Goal: Task Accomplishment & Management: Manage account settings

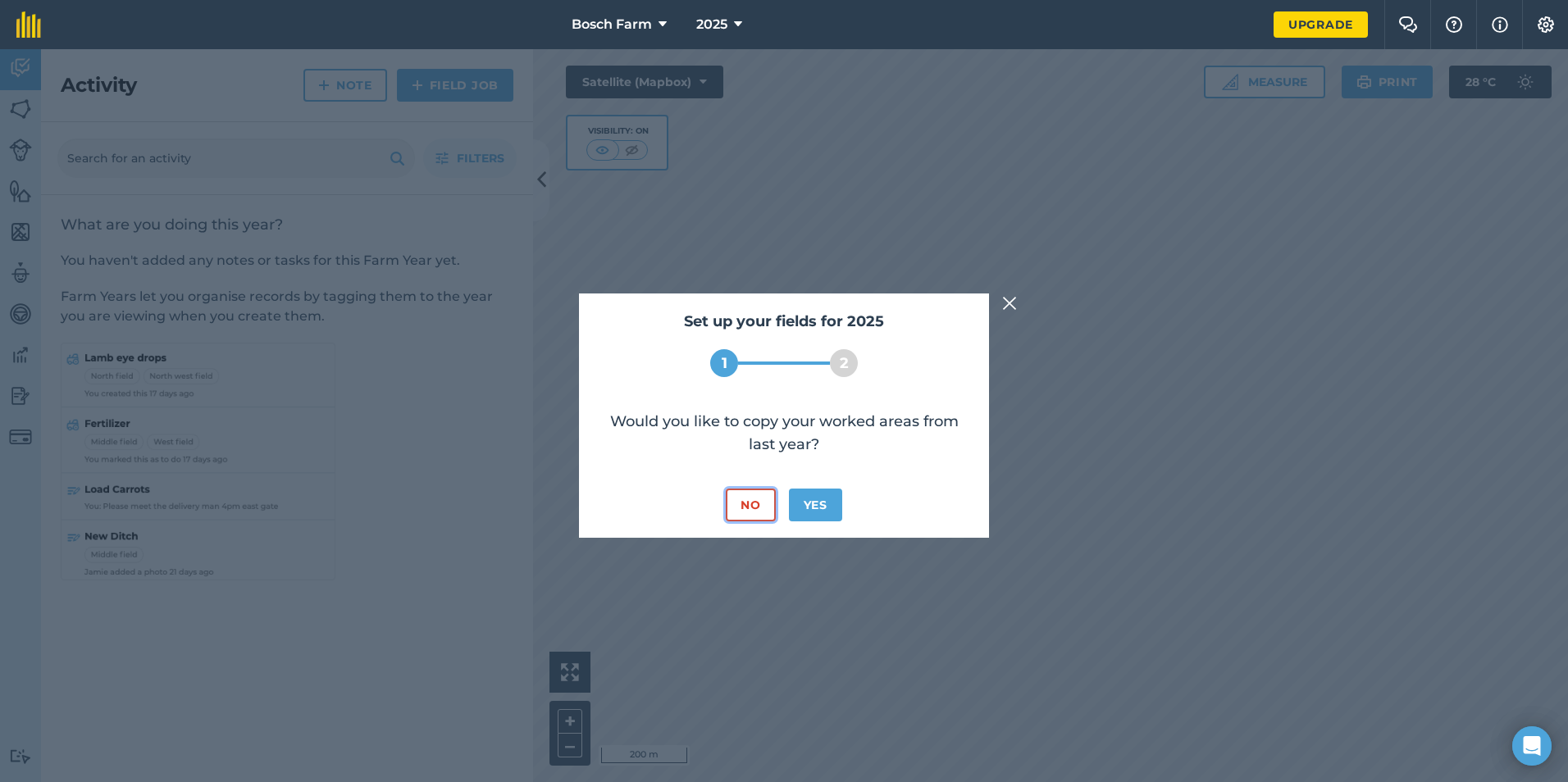
click at [756, 502] on button "No" at bounding box center [751, 505] width 49 height 33
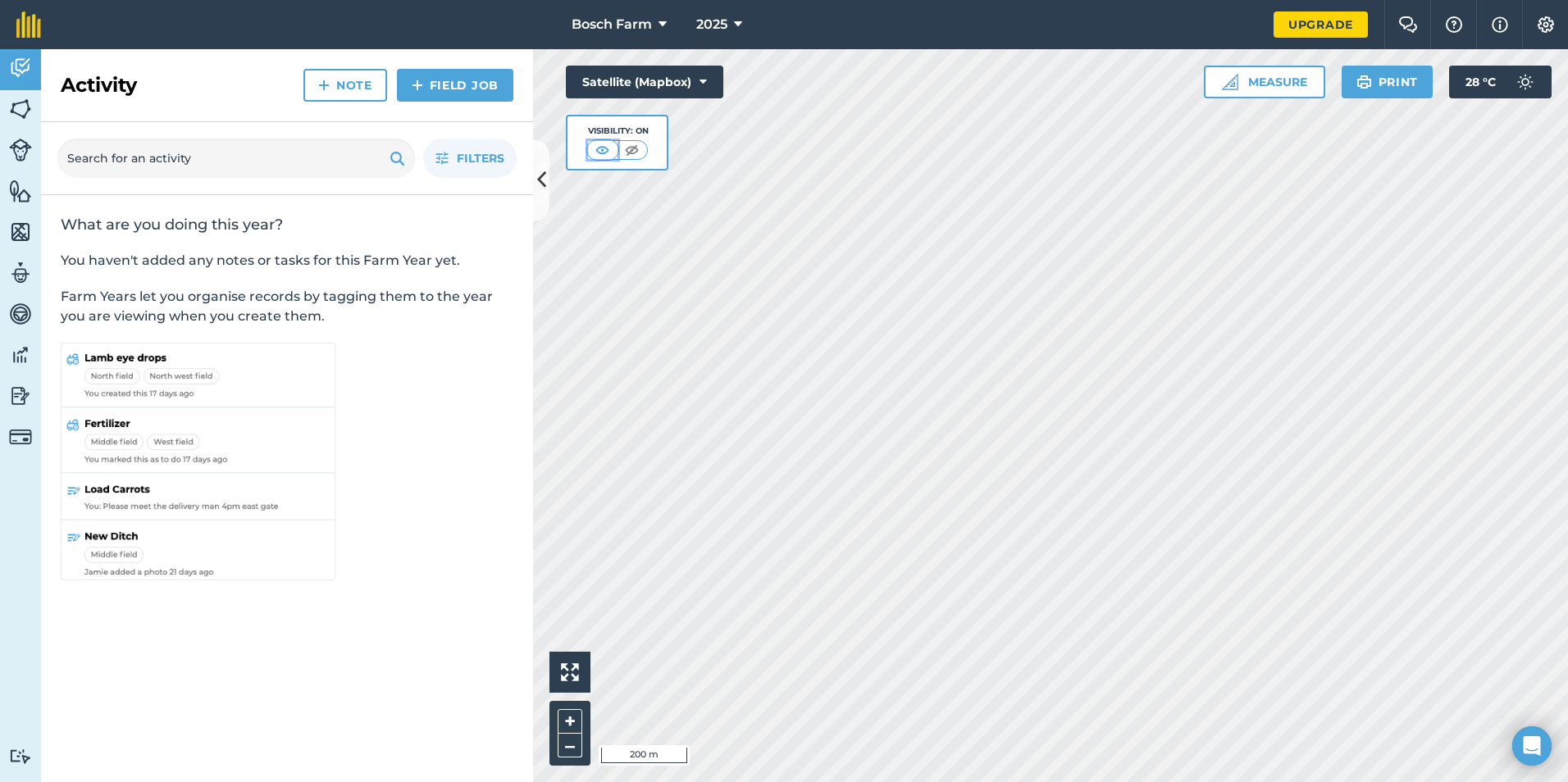
click at [611, 150] on img at bounding box center [602, 150] width 20 height 16
click at [635, 145] on img at bounding box center [632, 150] width 20 height 16
click at [596, 148] on img at bounding box center [603, 150] width 20 height 16
click at [703, 83] on icon at bounding box center [703, 81] width 8 height 16
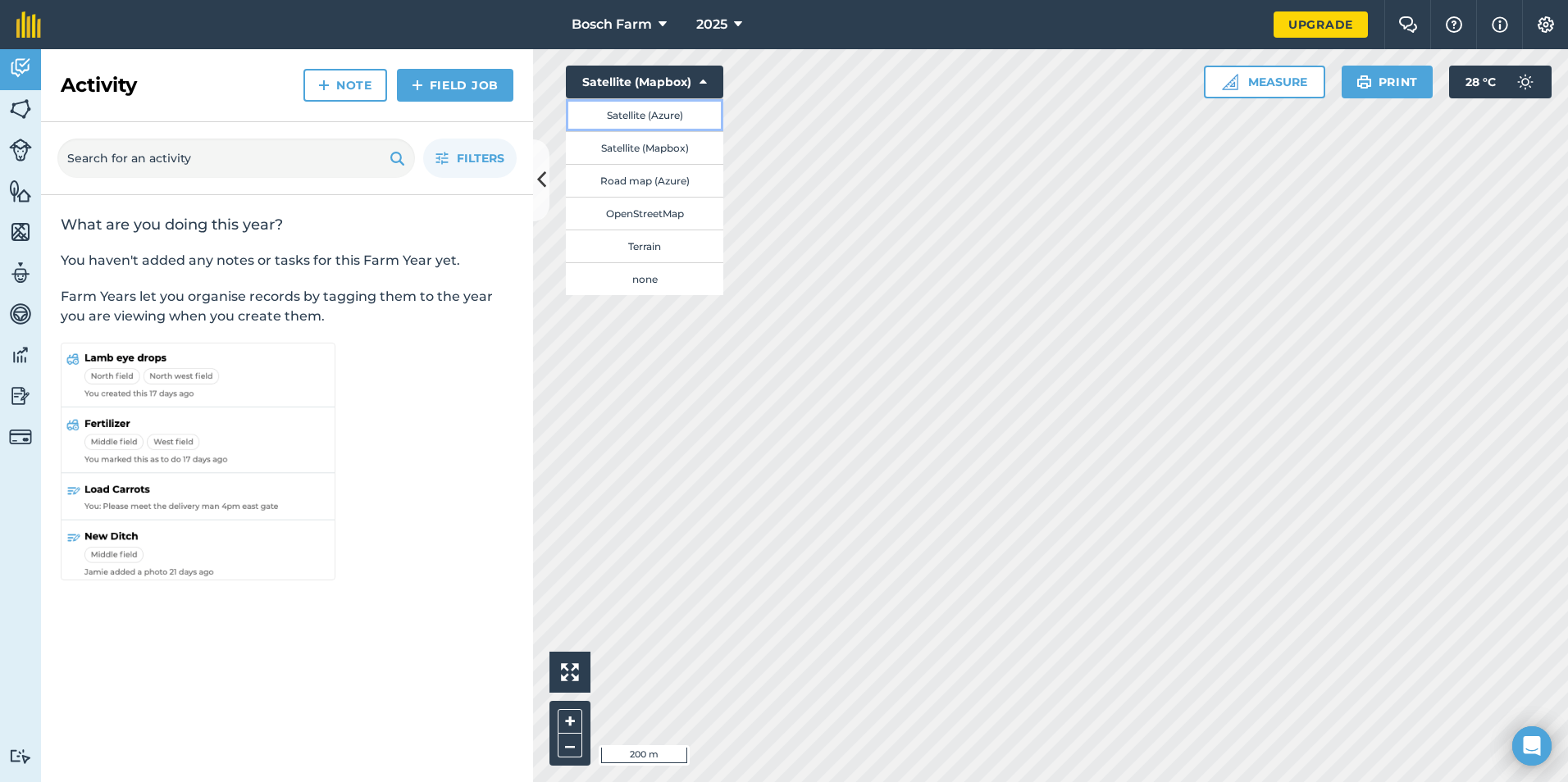
click at [673, 113] on button "Satellite (Azure)" at bounding box center [645, 114] width 157 height 33
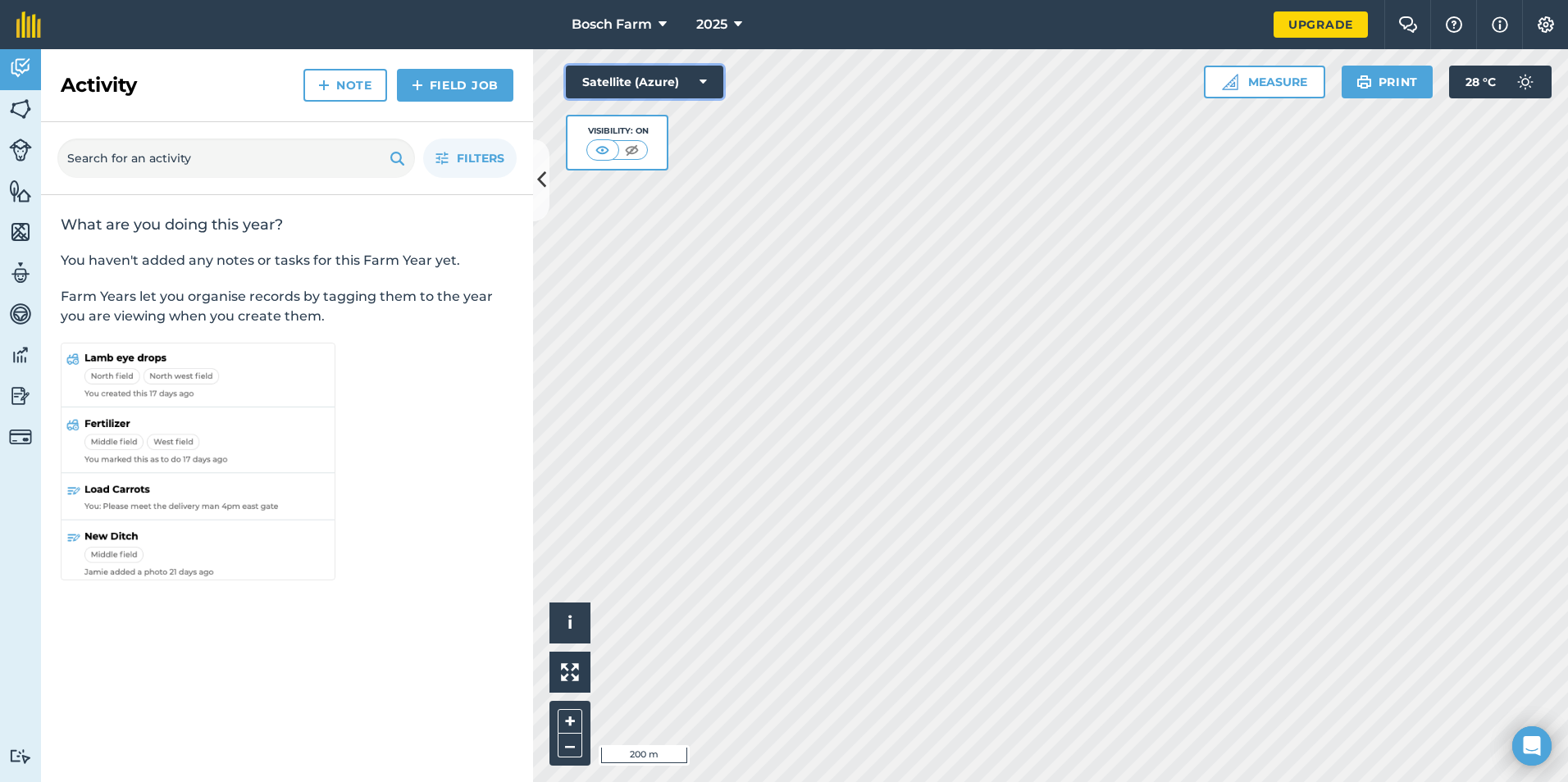
click at [702, 82] on icon at bounding box center [703, 81] width 8 height 16
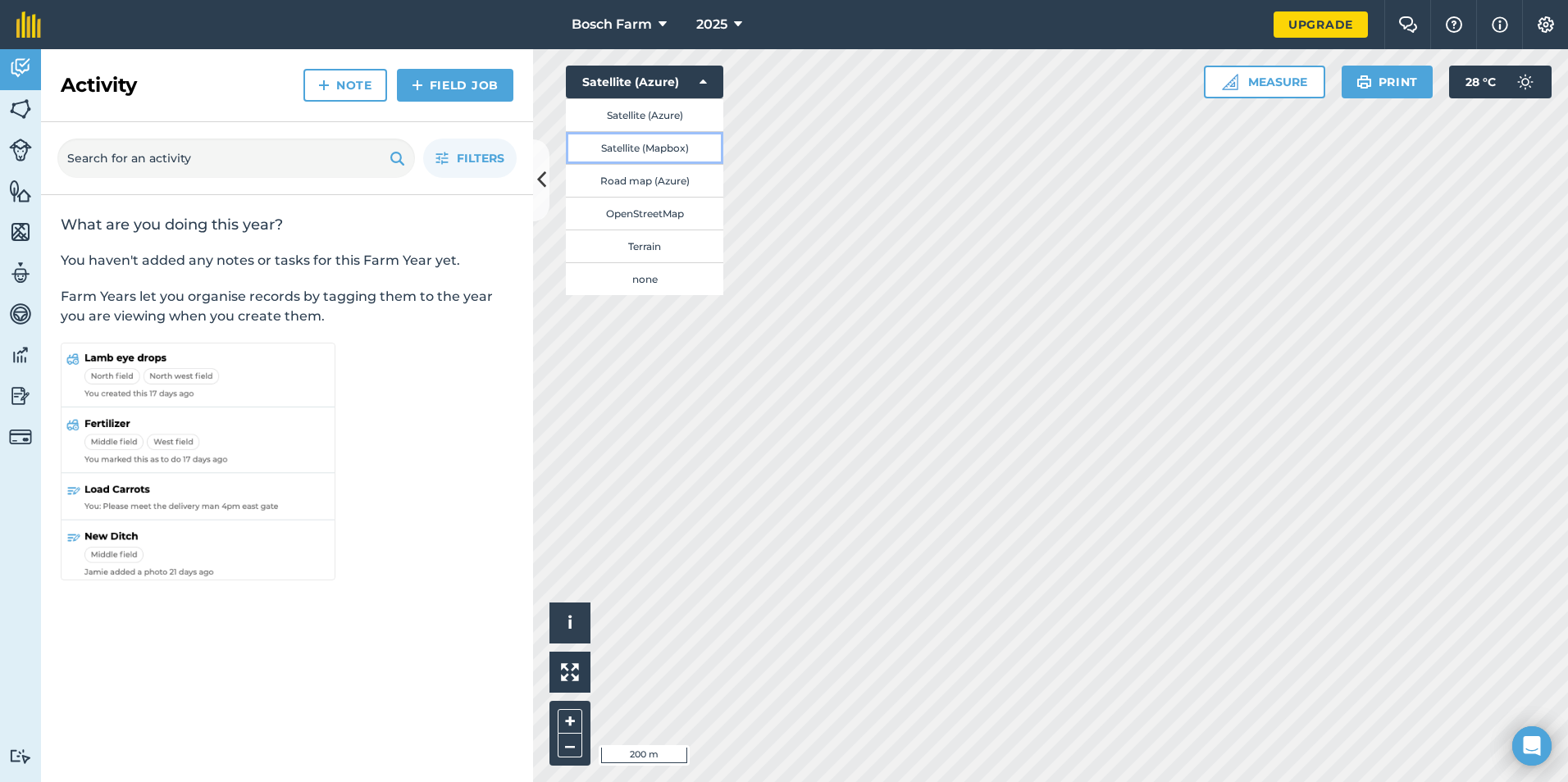
click at [667, 134] on button "Satellite (Mapbox)" at bounding box center [645, 147] width 157 height 33
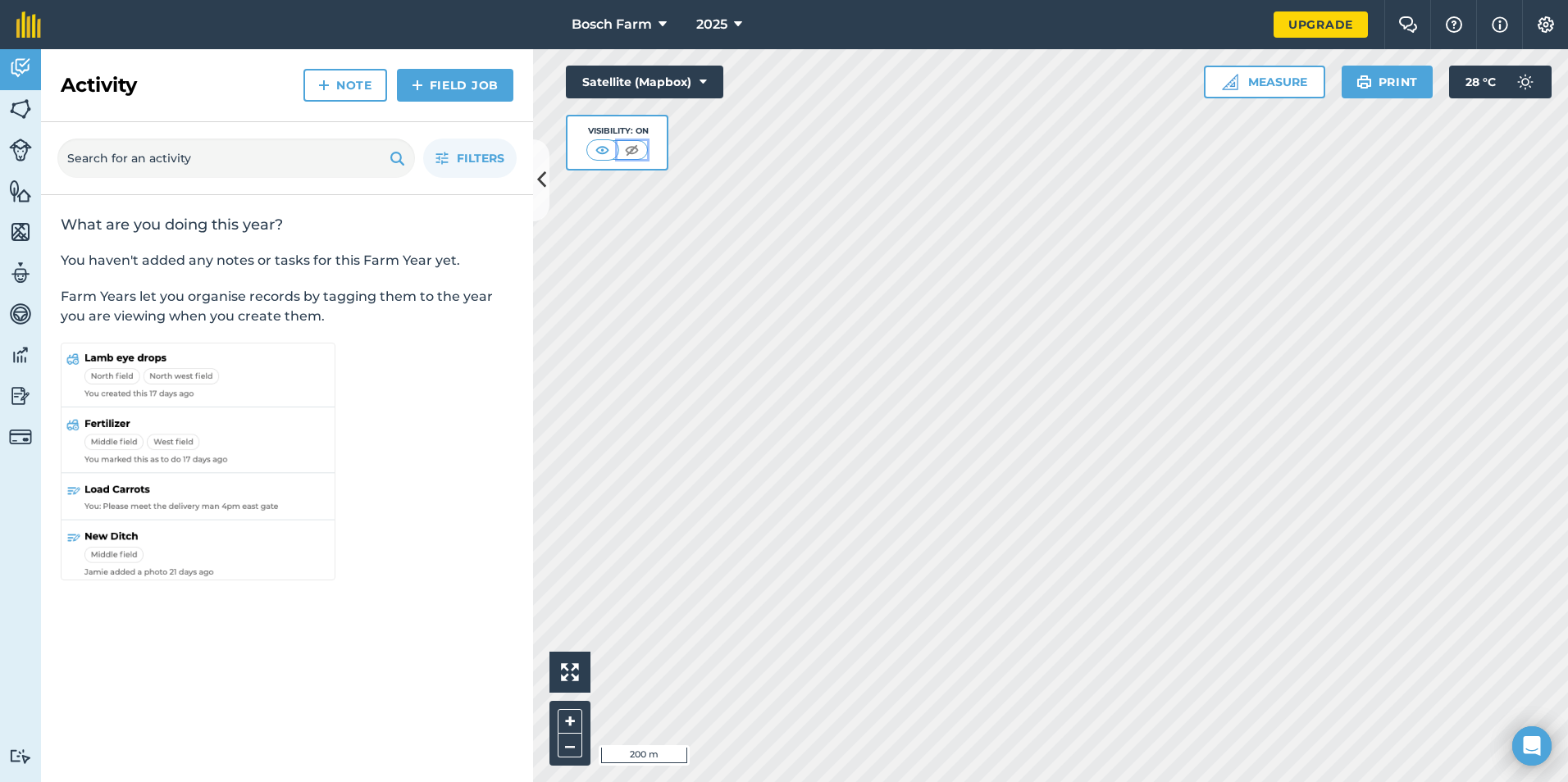
click at [639, 151] on img at bounding box center [632, 150] width 20 height 16
click at [605, 148] on img at bounding box center [603, 150] width 20 height 16
click at [628, 149] on img at bounding box center [632, 150] width 20 height 16
click at [655, 88] on button "Satellite (Mapbox)" at bounding box center [645, 82] width 157 height 33
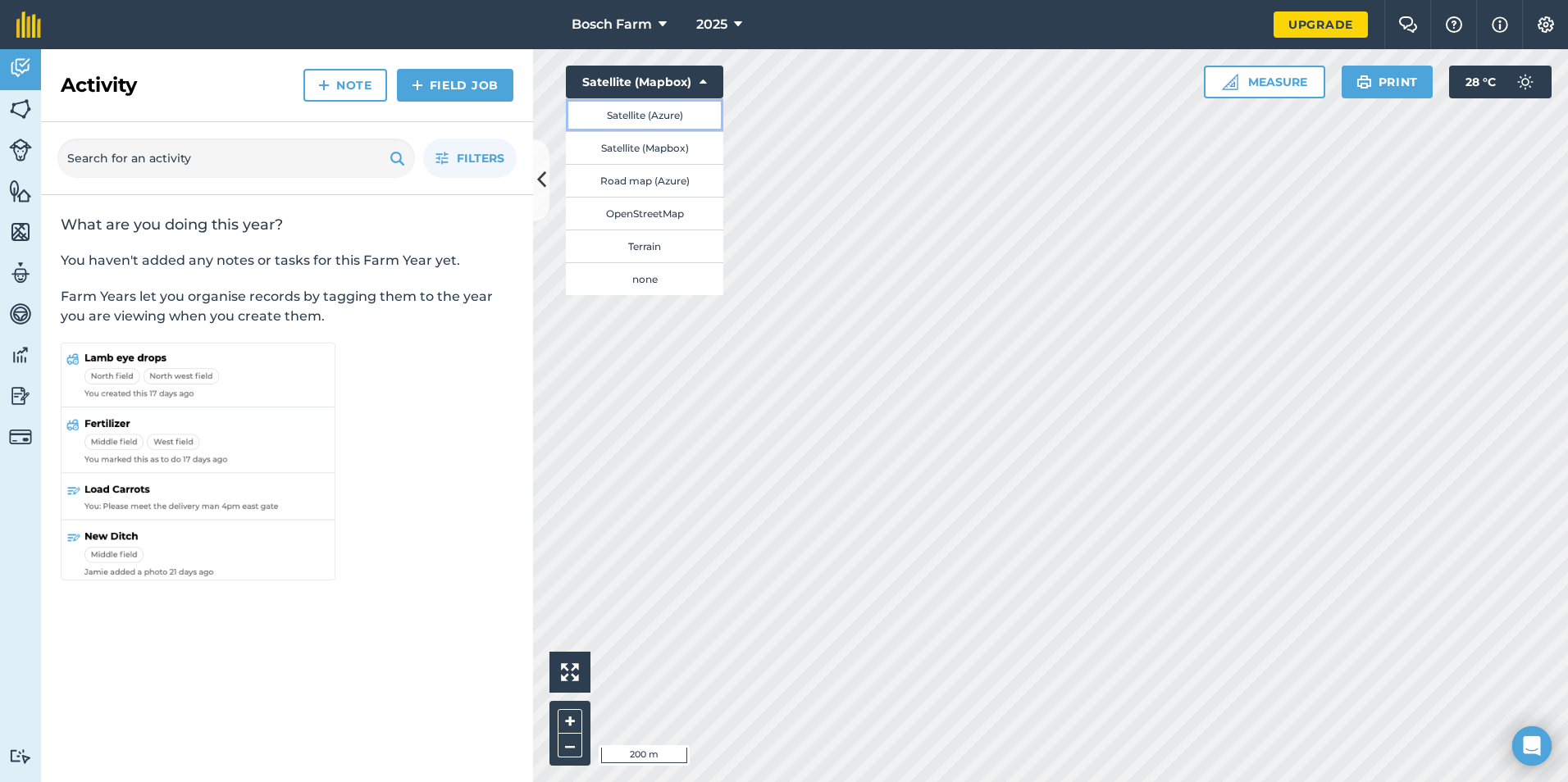
click at [651, 116] on button "Satellite (Azure)" at bounding box center [645, 114] width 157 height 33
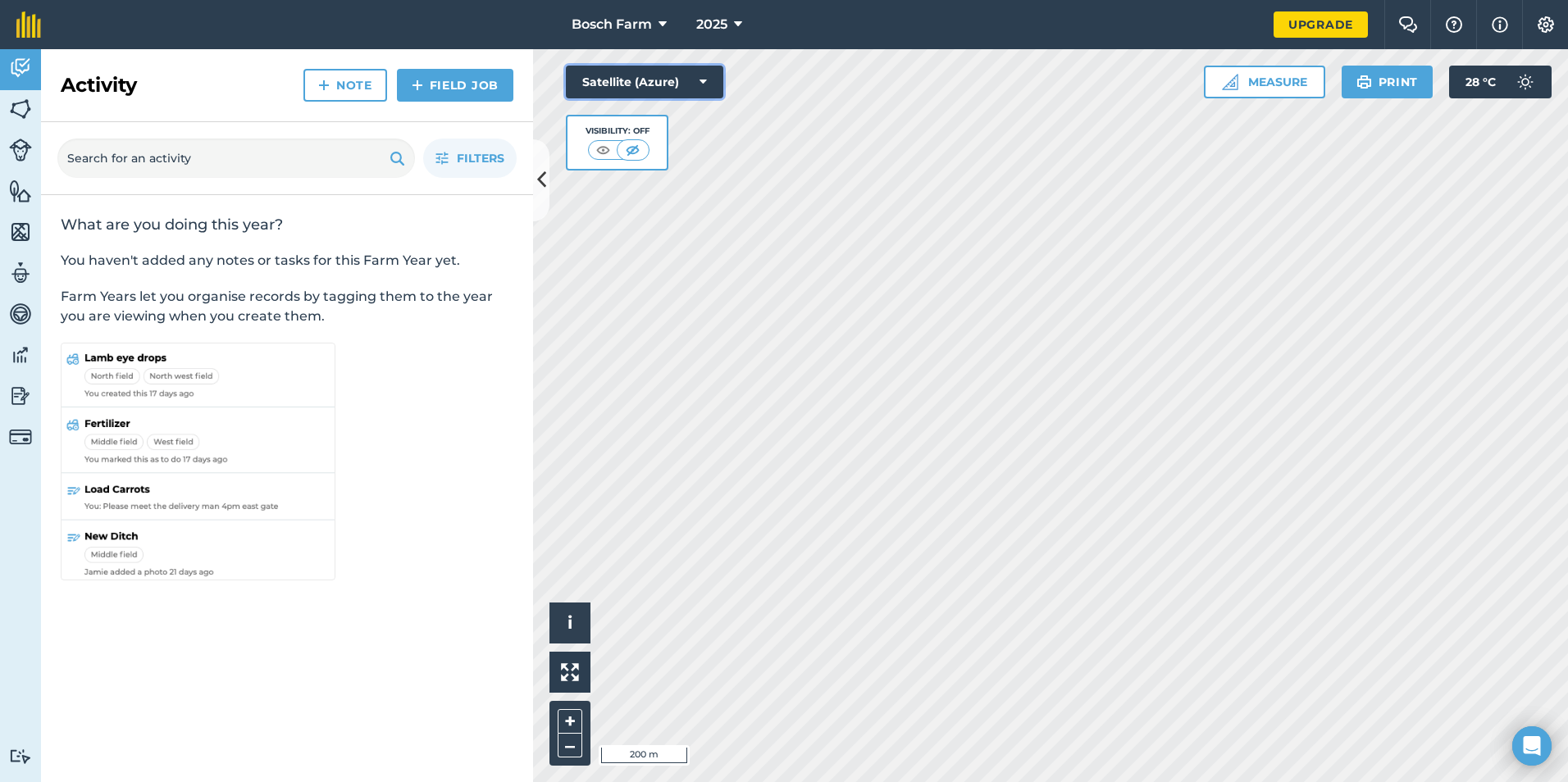
click at [652, 88] on button "Satellite (Azure)" at bounding box center [645, 82] width 157 height 33
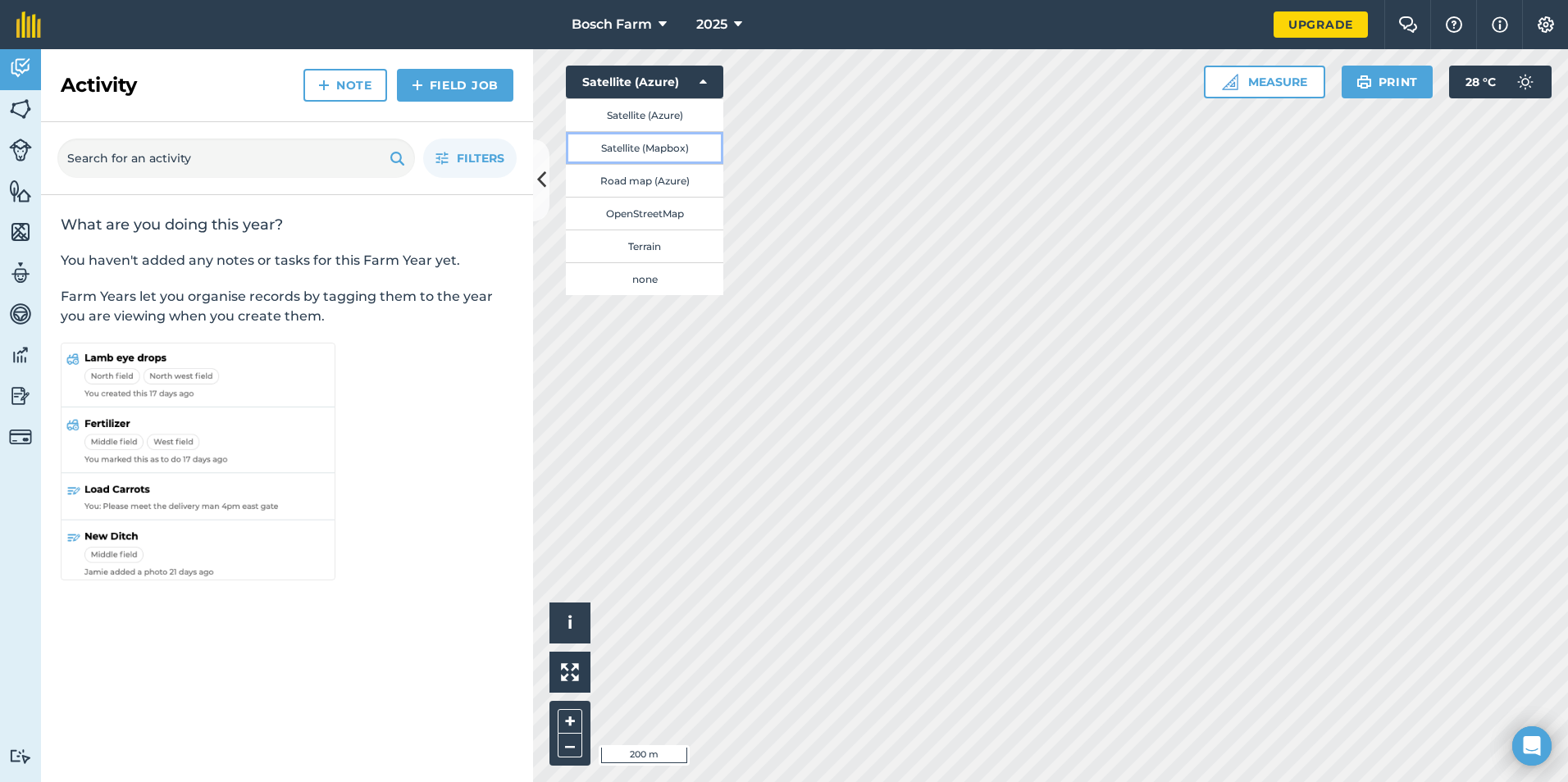
click at [654, 146] on button "Satellite (Mapbox)" at bounding box center [645, 147] width 157 height 33
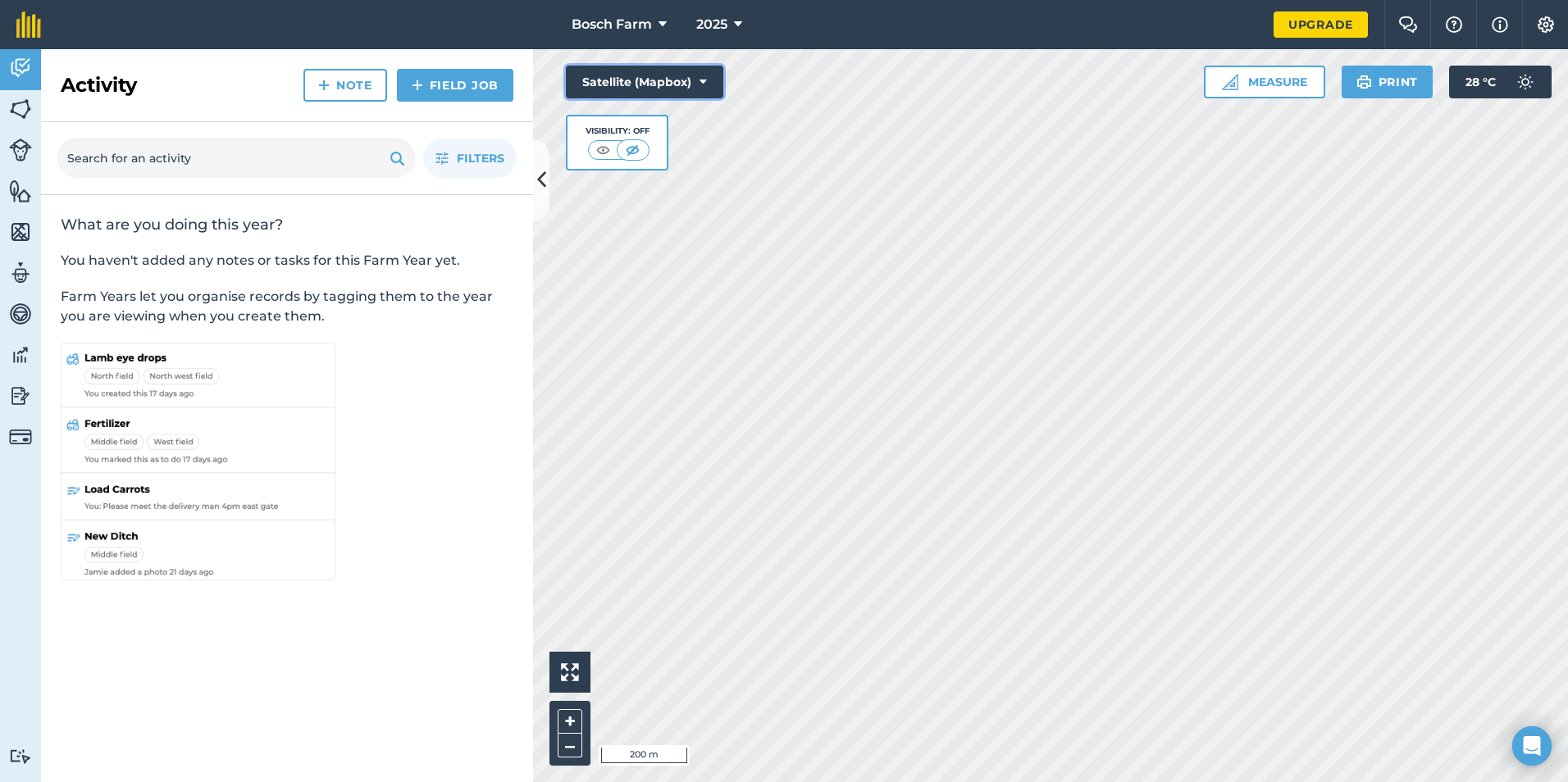
click at [663, 80] on button "Satellite (Mapbox)" at bounding box center [645, 82] width 157 height 33
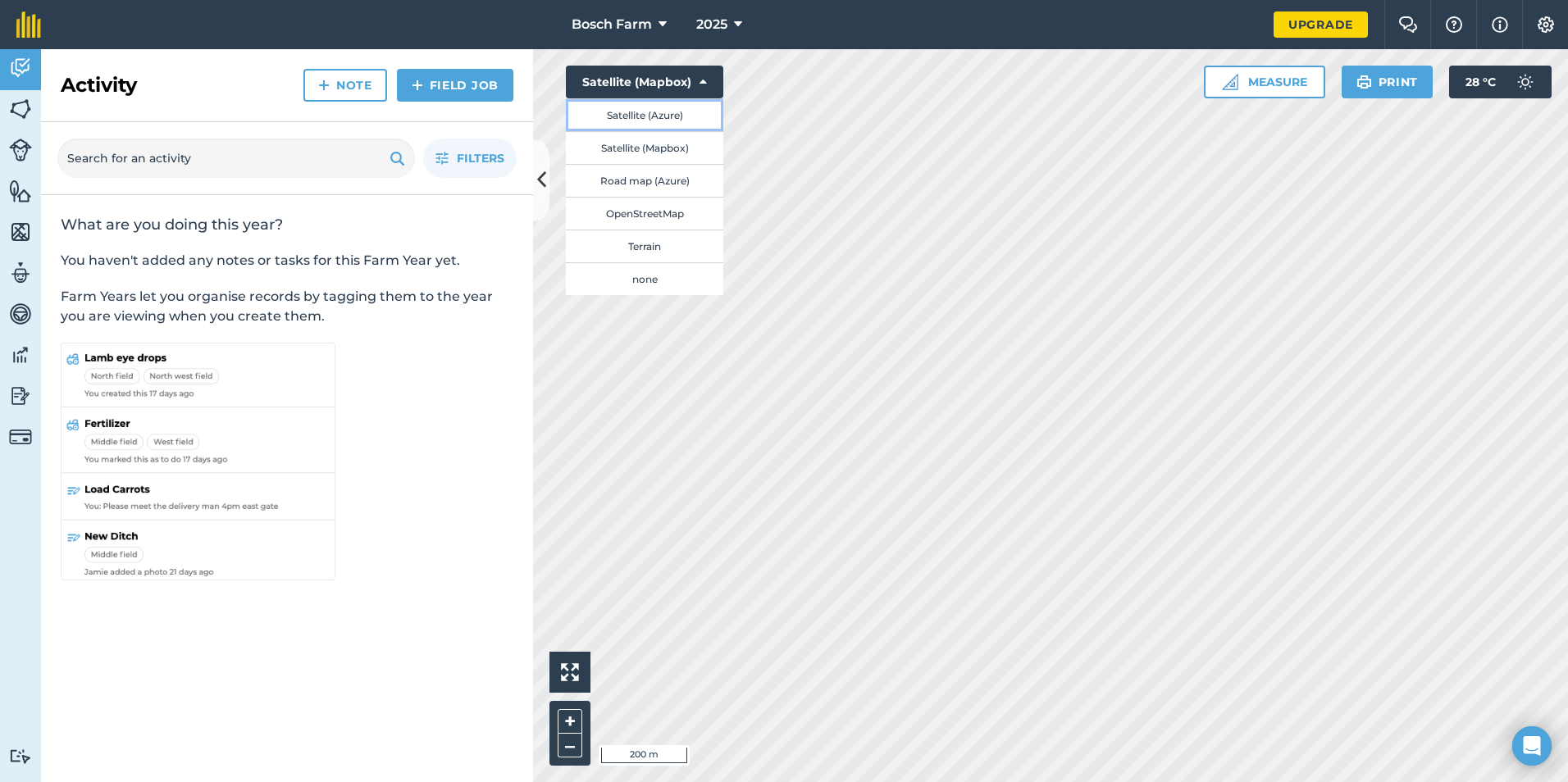
click at [659, 117] on button "Satellite (Azure)" at bounding box center [645, 114] width 157 height 33
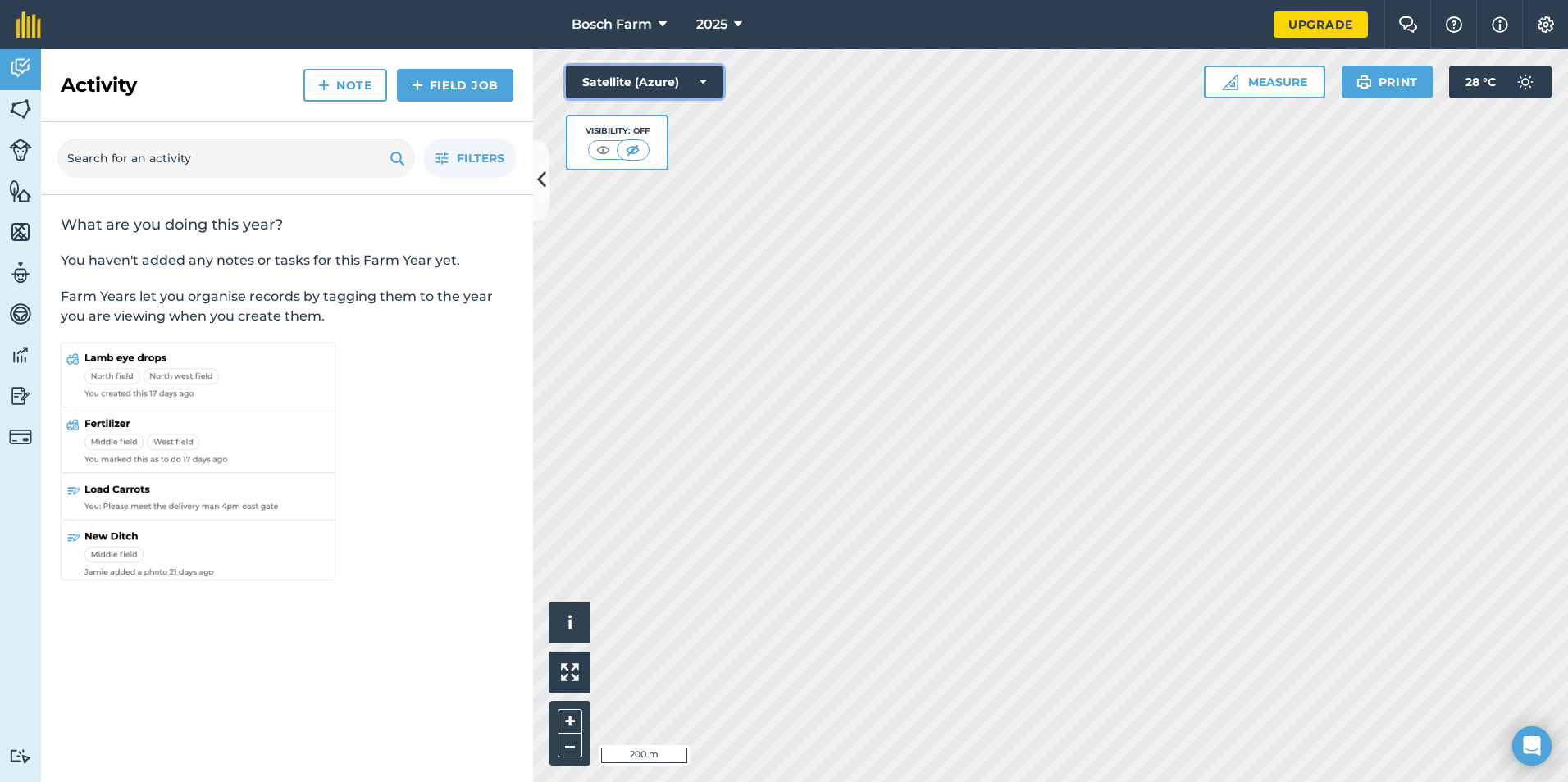
click at [661, 86] on button "Satellite (Azure)" at bounding box center [645, 82] width 157 height 33
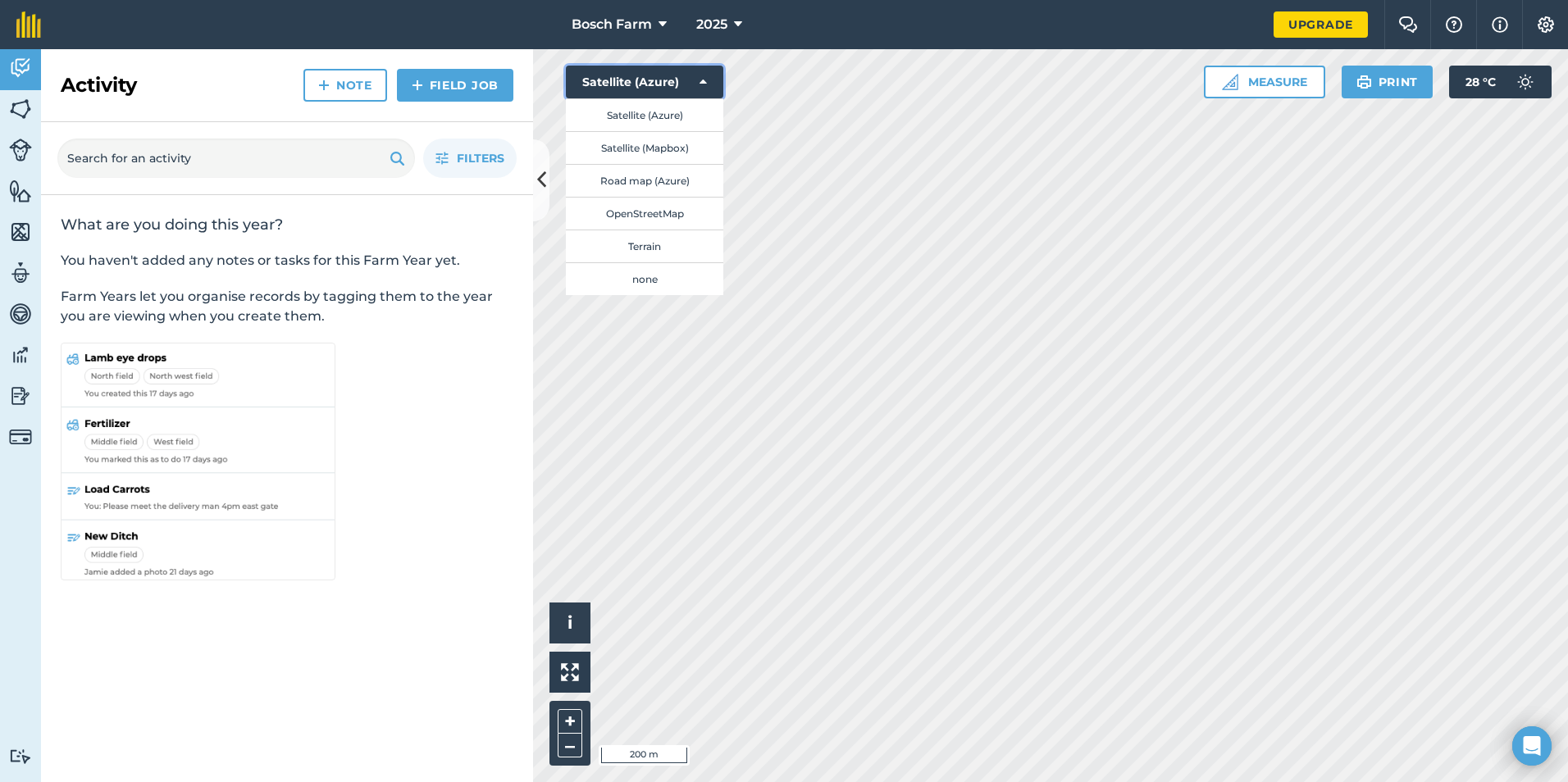
click at [682, 96] on button "Satellite (Azure)" at bounding box center [645, 82] width 157 height 33
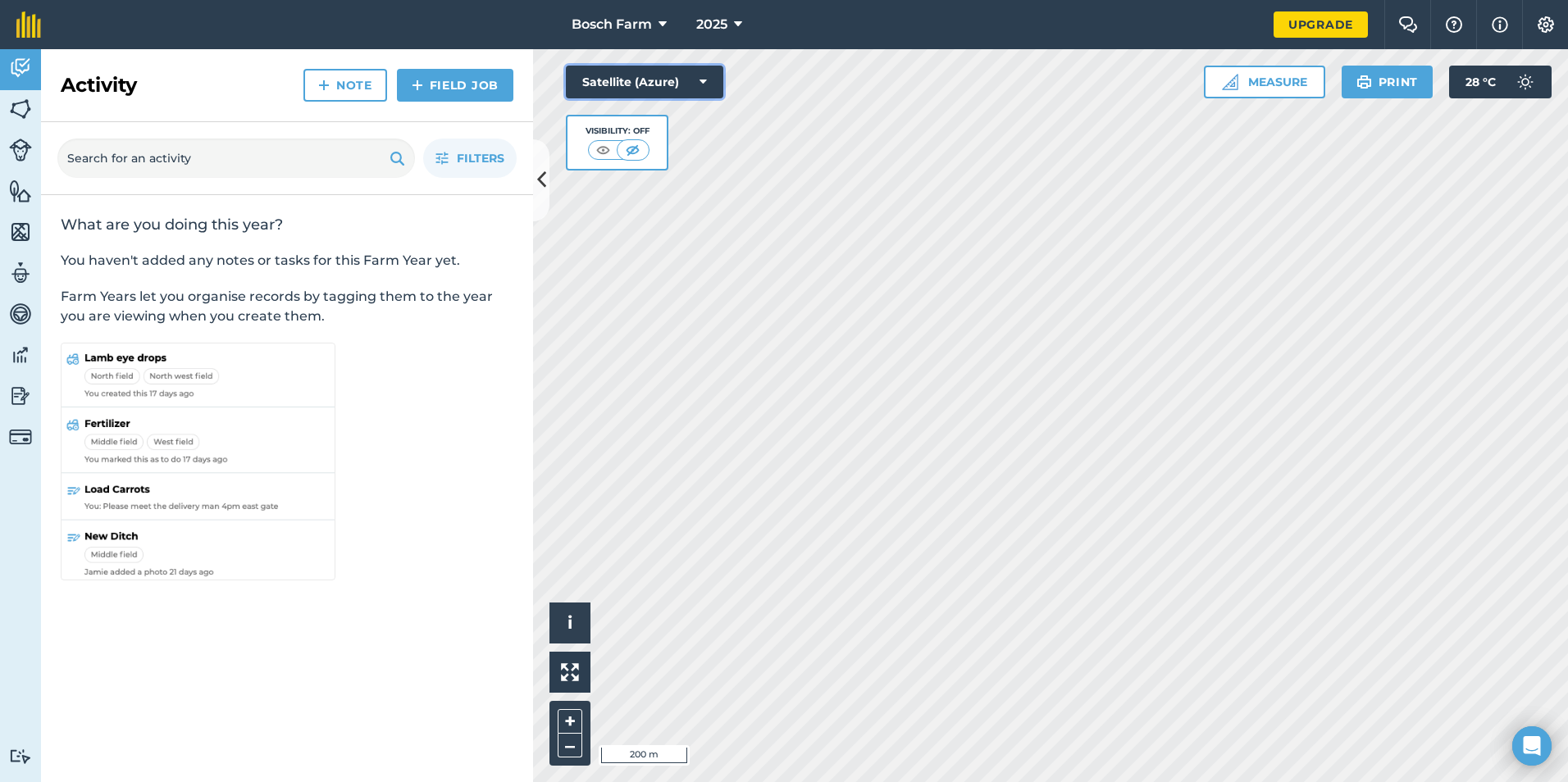
click at [685, 84] on button "Satellite (Azure)" at bounding box center [645, 82] width 157 height 33
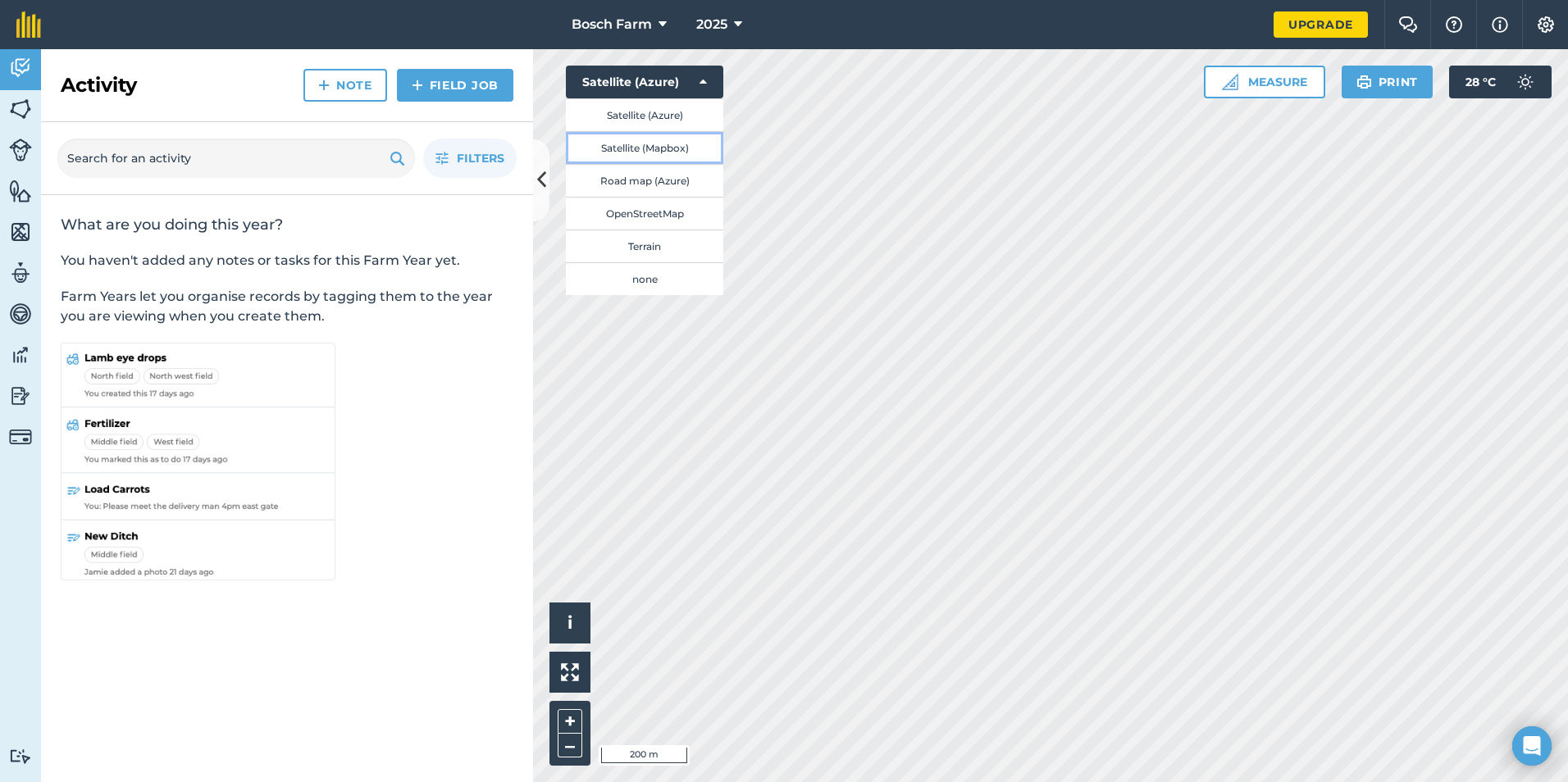
click at [664, 148] on button "Satellite (Mapbox)" at bounding box center [645, 147] width 157 height 33
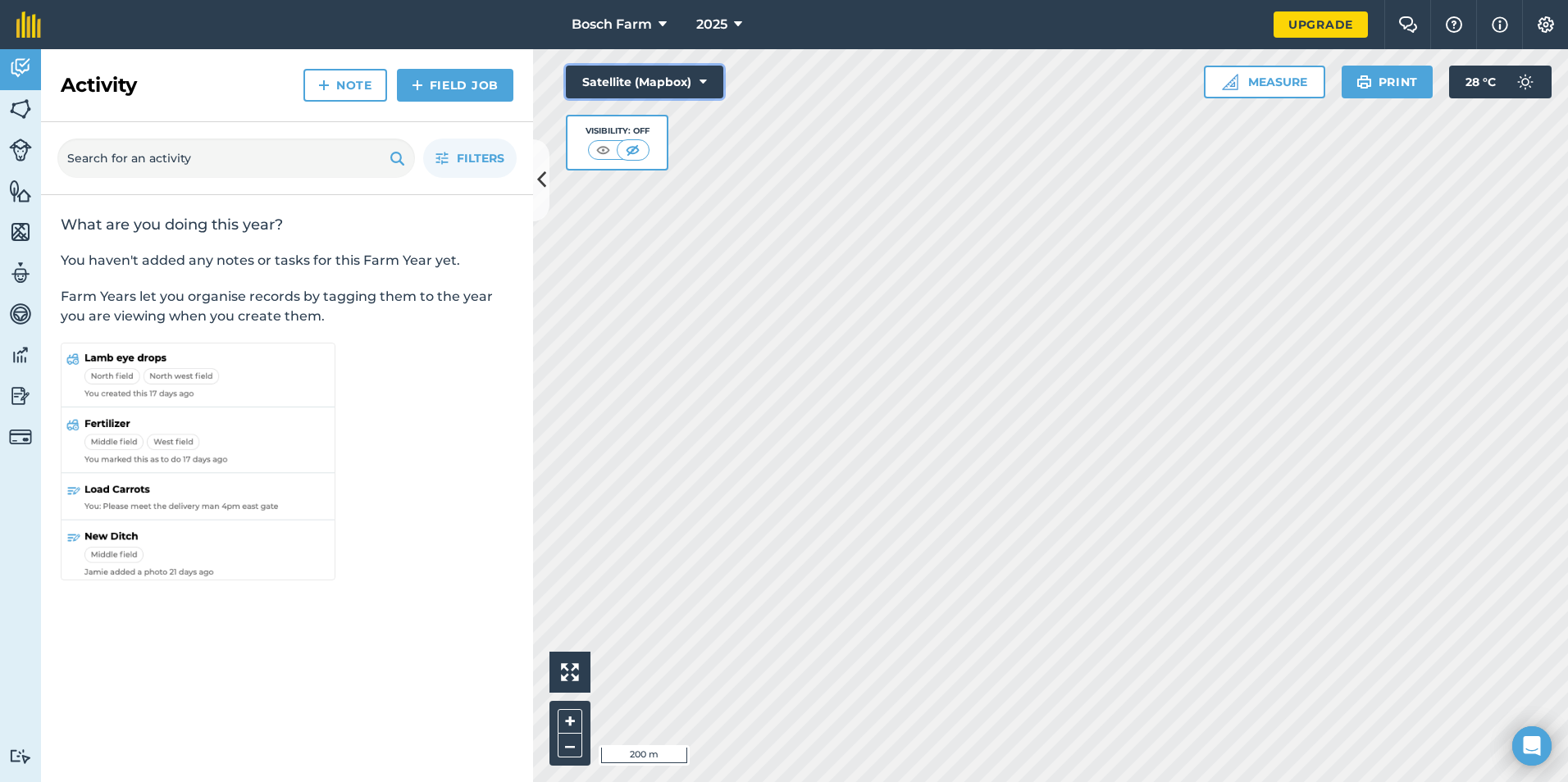
click at [662, 76] on button "Satellite (Mapbox)" at bounding box center [645, 82] width 157 height 33
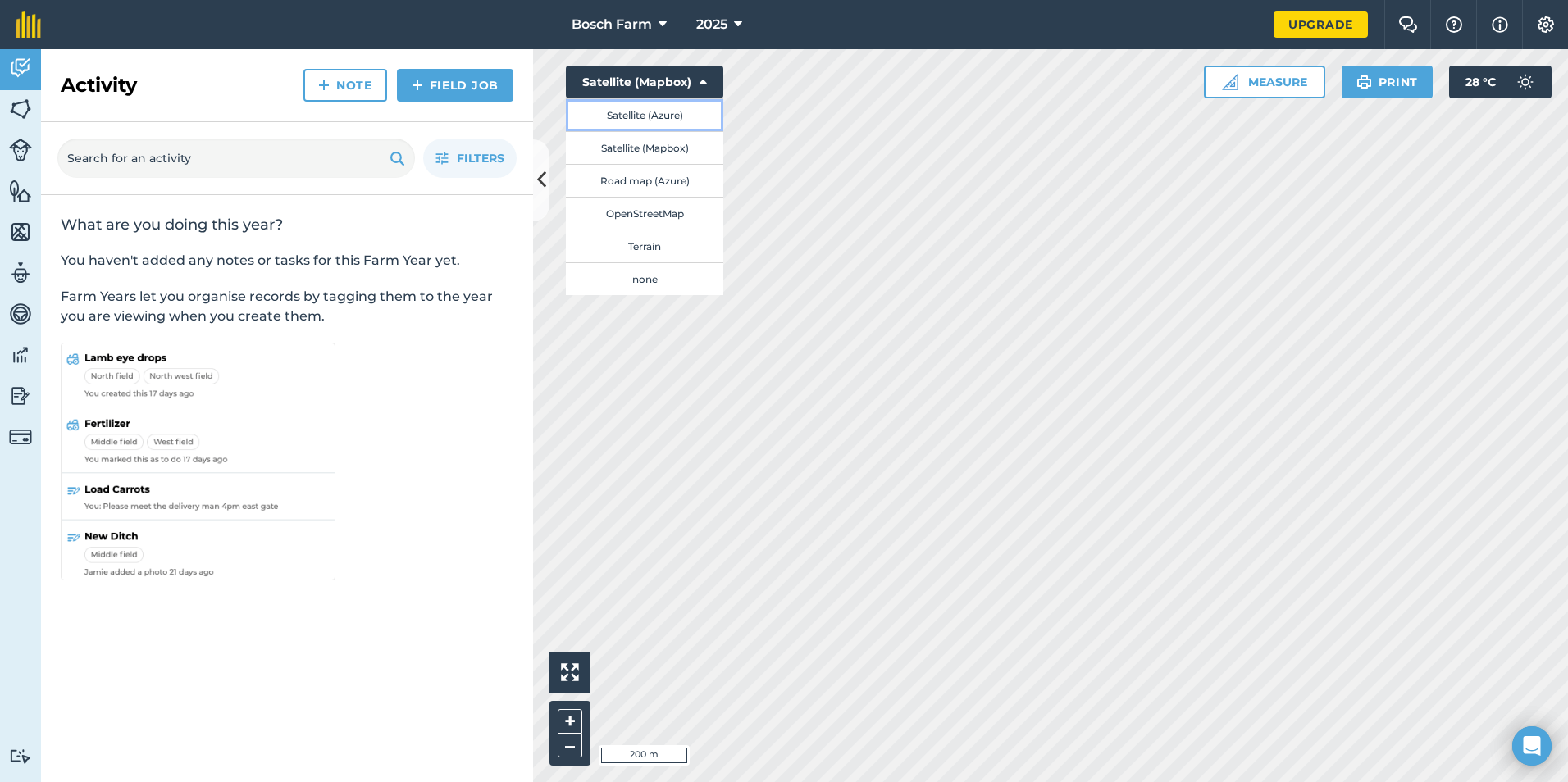
click at [658, 113] on button "Satellite (Azure)" at bounding box center [645, 114] width 157 height 33
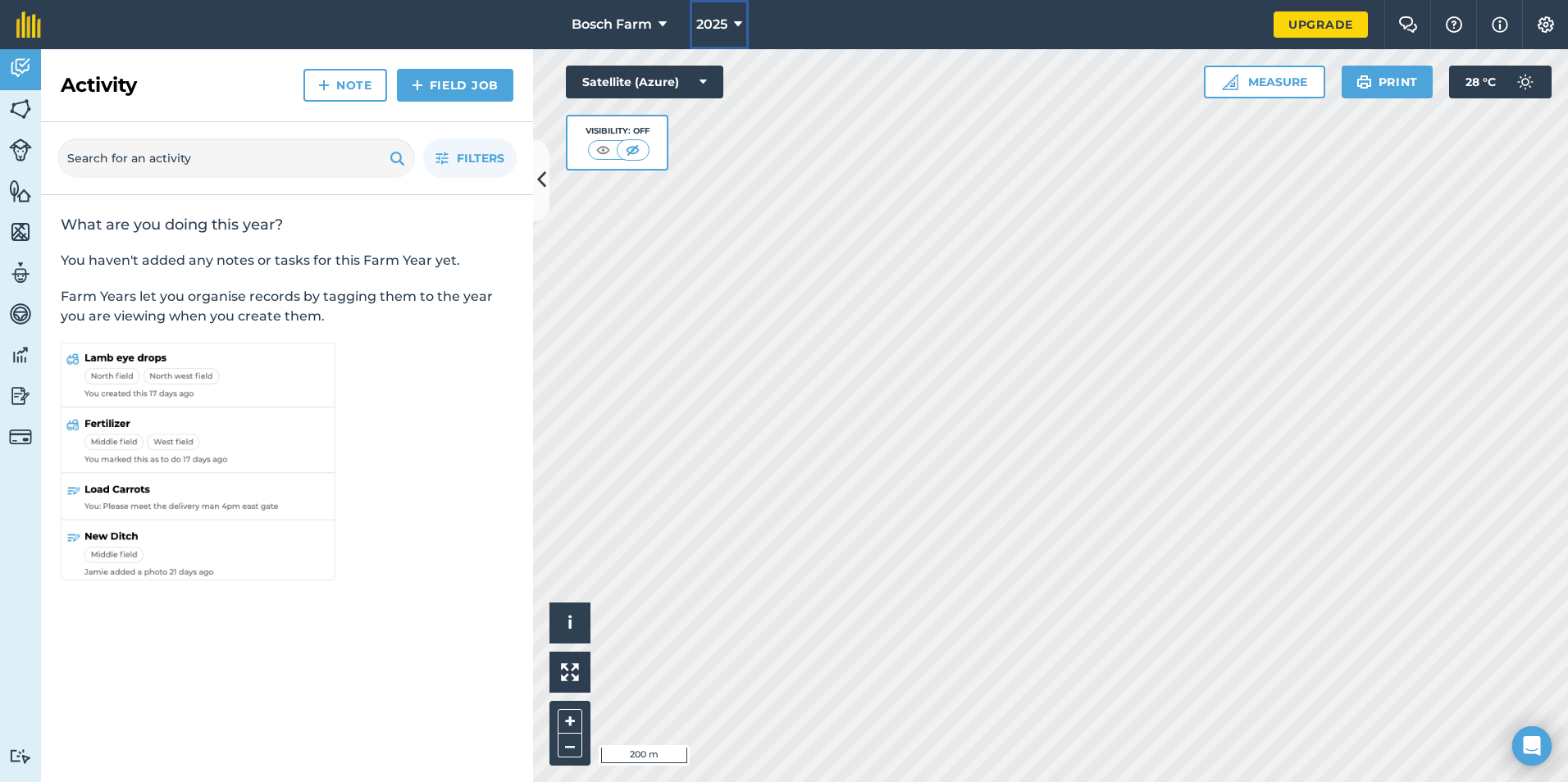
click at [728, 29] on span "2025" at bounding box center [712, 24] width 31 height 19
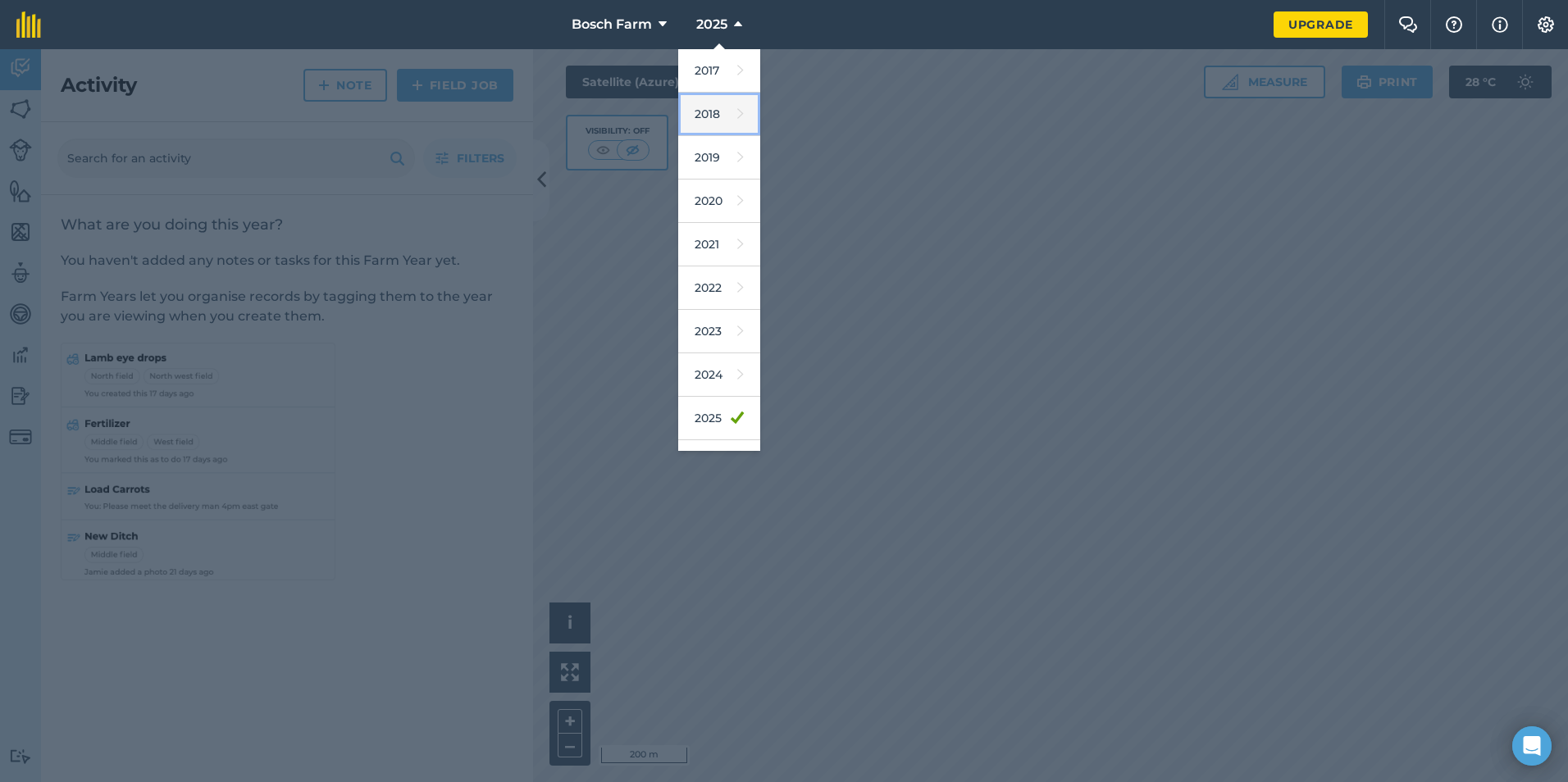
click at [694, 124] on link "2018" at bounding box center [718, 114] width 82 height 43
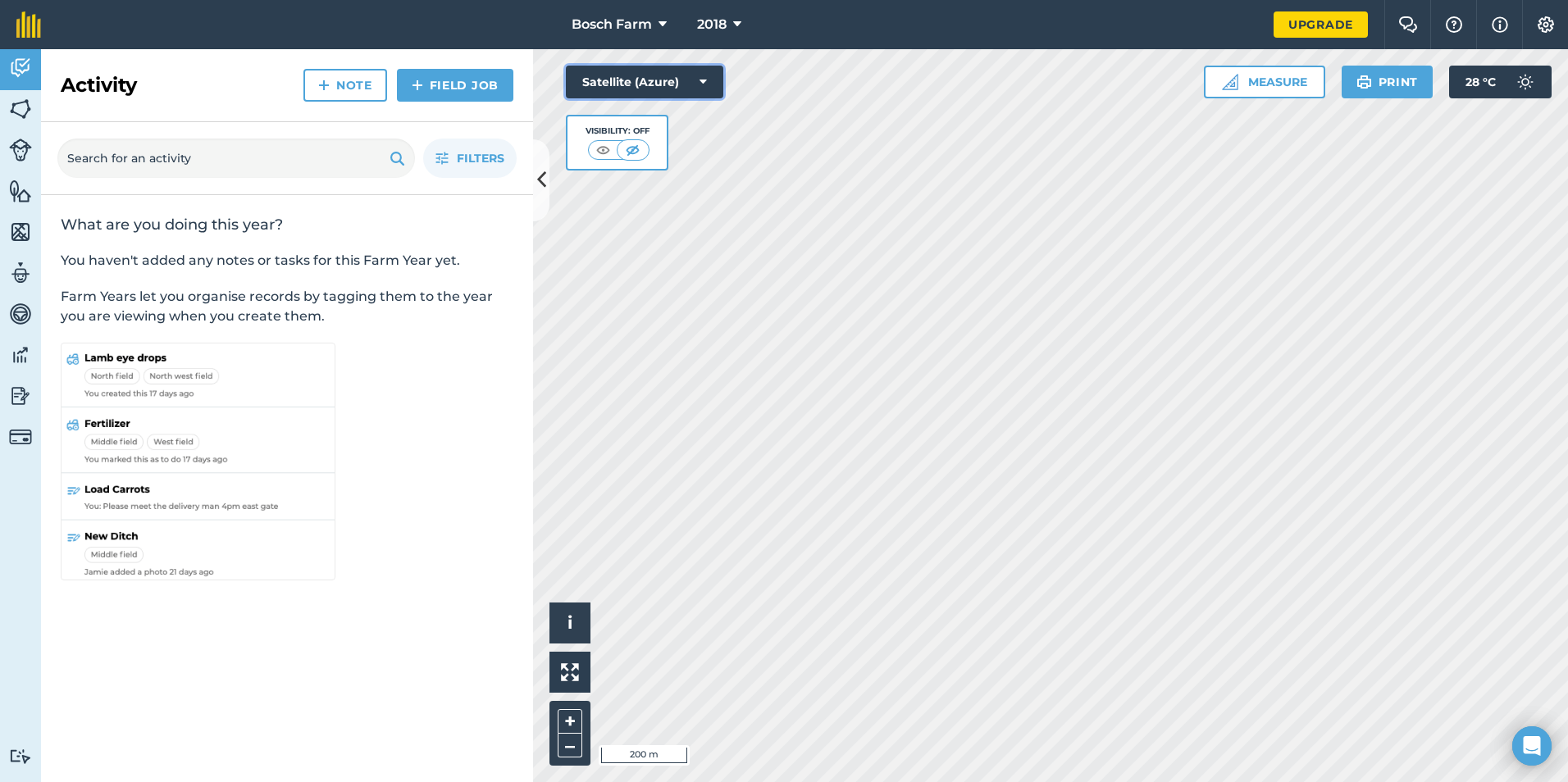
click at [691, 96] on button "Satellite (Azure)" at bounding box center [645, 82] width 157 height 33
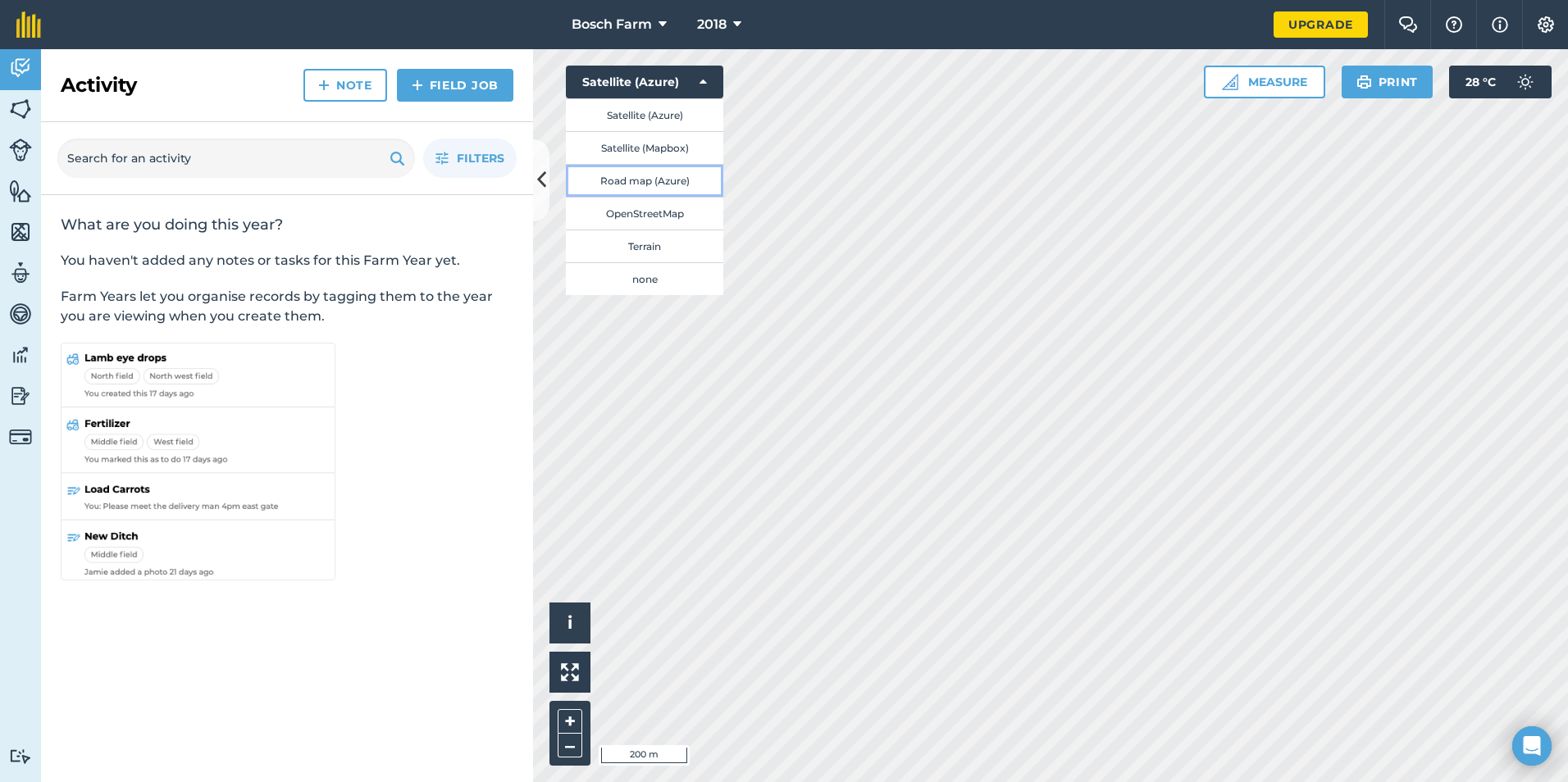
click at [663, 179] on button "Road map (Azure)" at bounding box center [645, 180] width 157 height 33
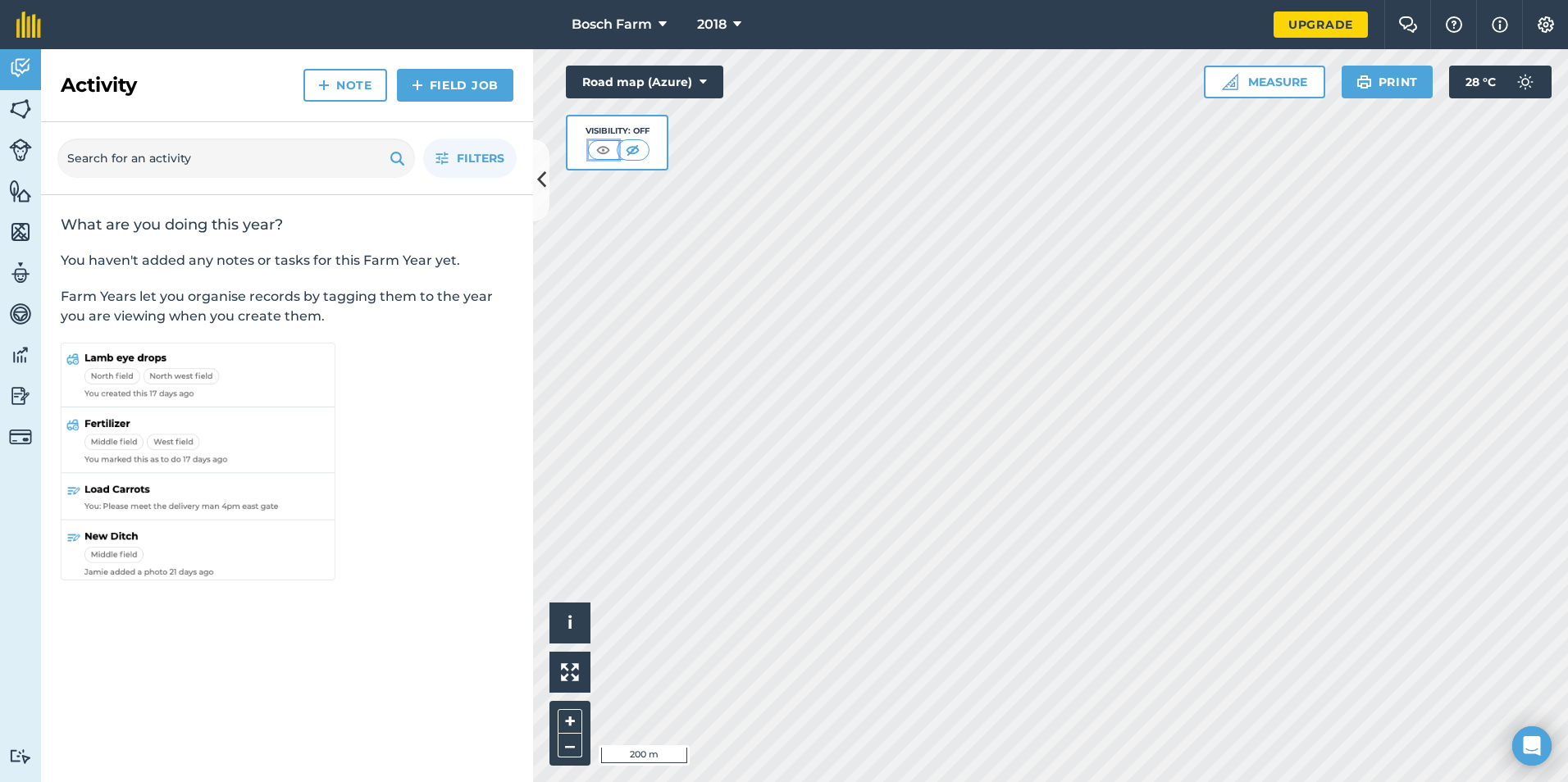
click at [601, 144] on img at bounding box center [603, 150] width 20 height 16
click at [674, 81] on button "Road map (Azure)" at bounding box center [645, 82] width 157 height 33
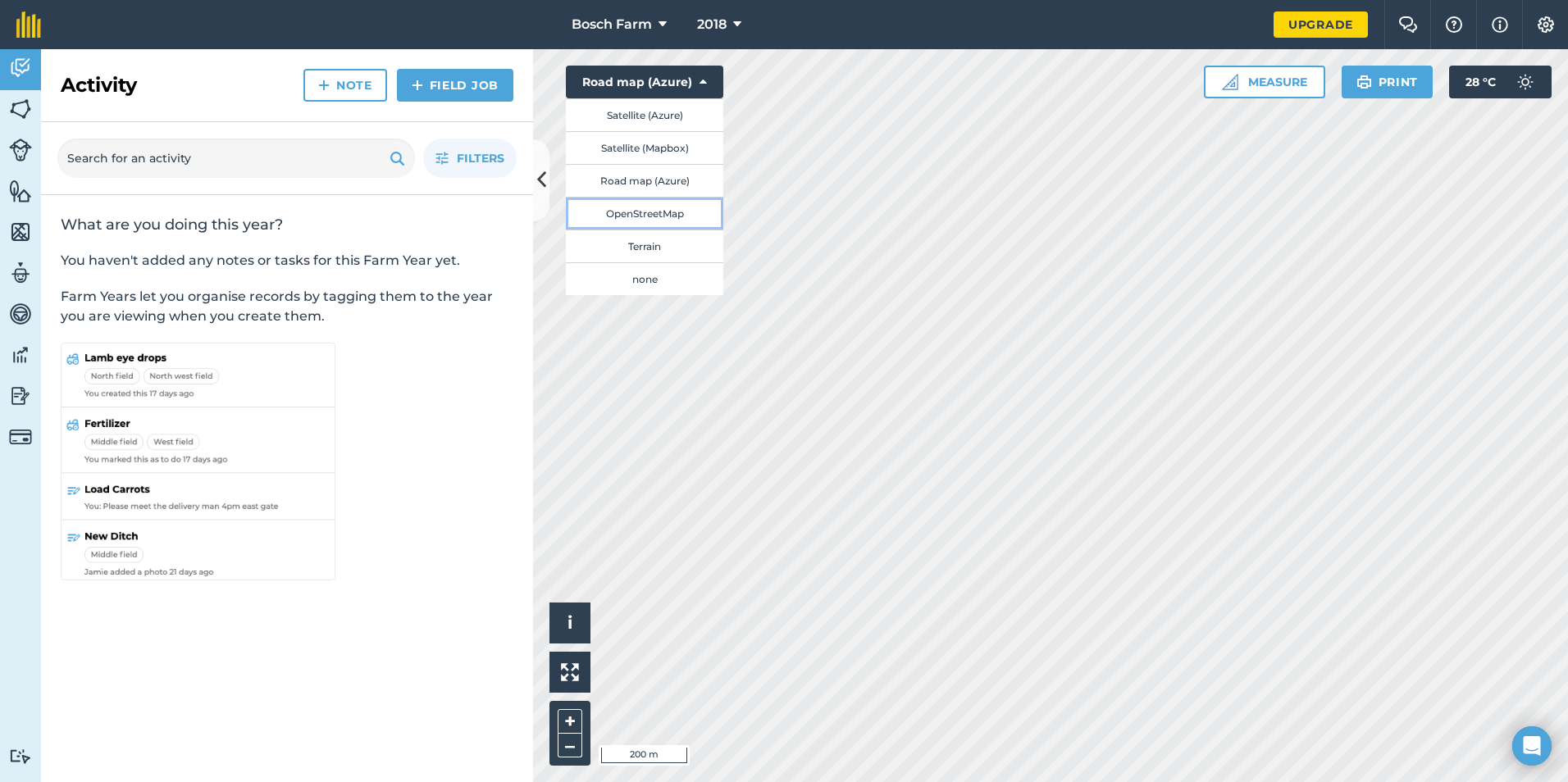
click at [647, 218] on button "OpenStreetMap" at bounding box center [645, 213] width 157 height 33
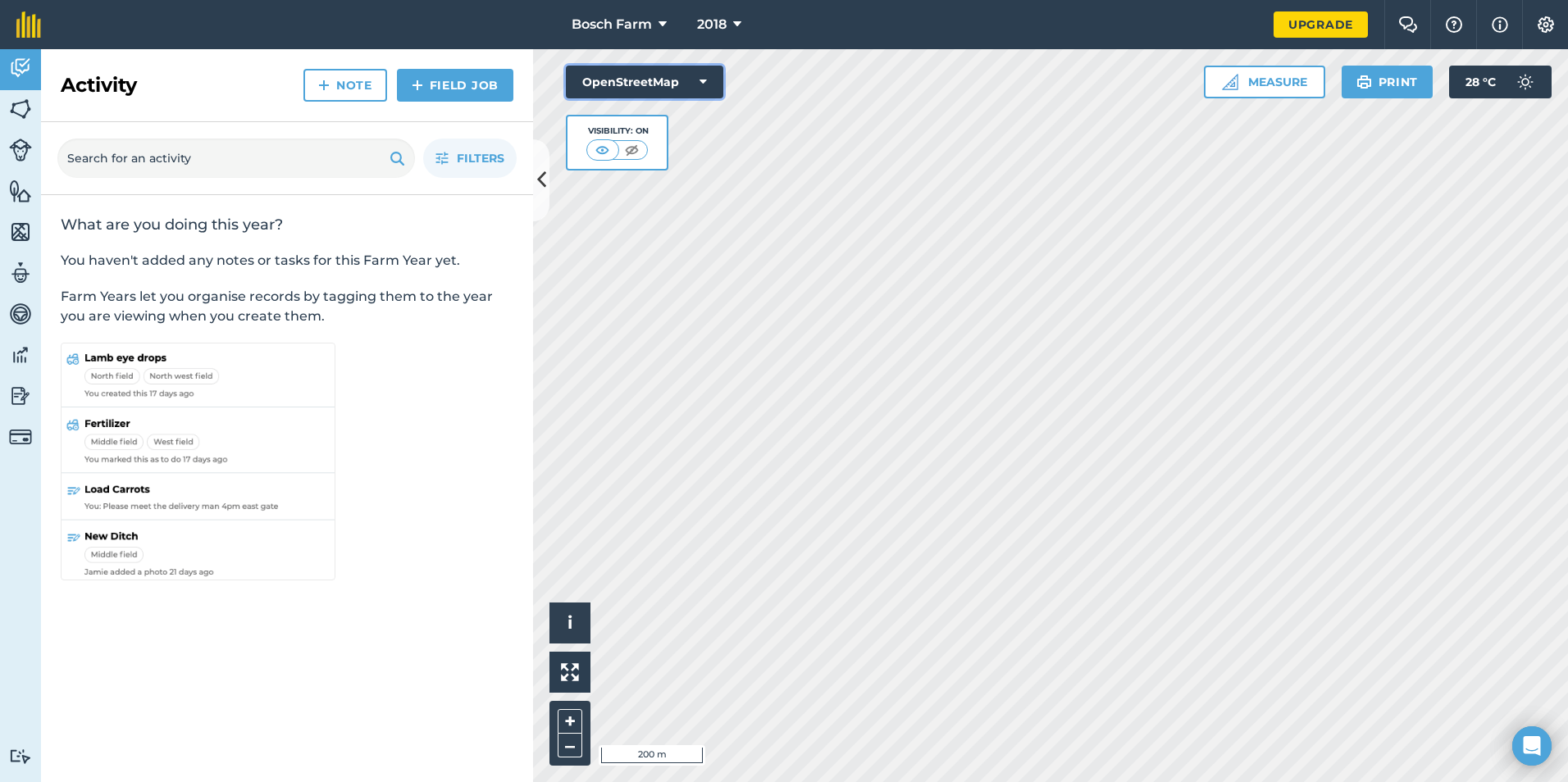
click at [689, 93] on button "OpenStreetMap" at bounding box center [645, 82] width 157 height 33
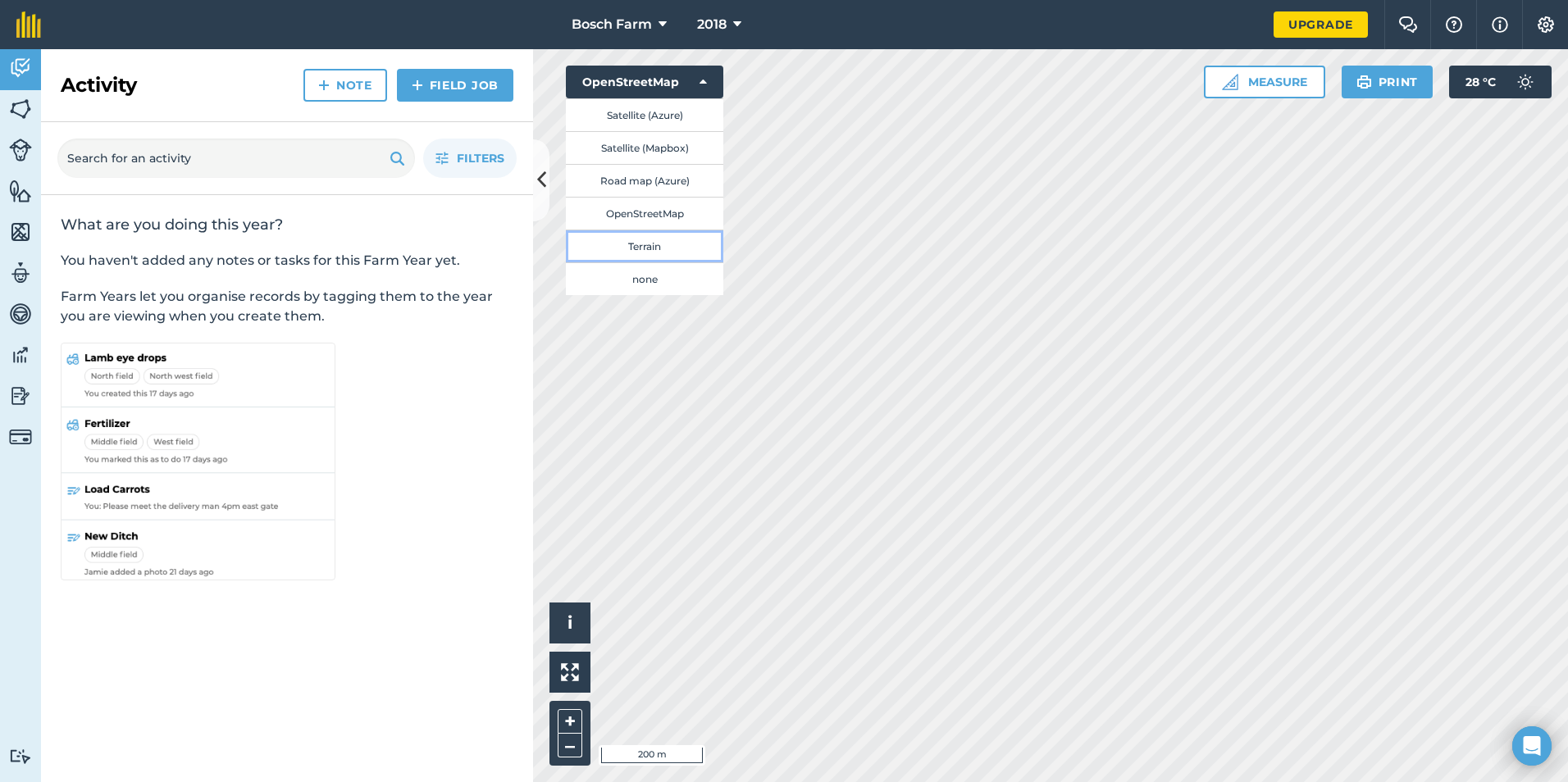
click at [664, 245] on button "Terrain" at bounding box center [645, 245] width 157 height 33
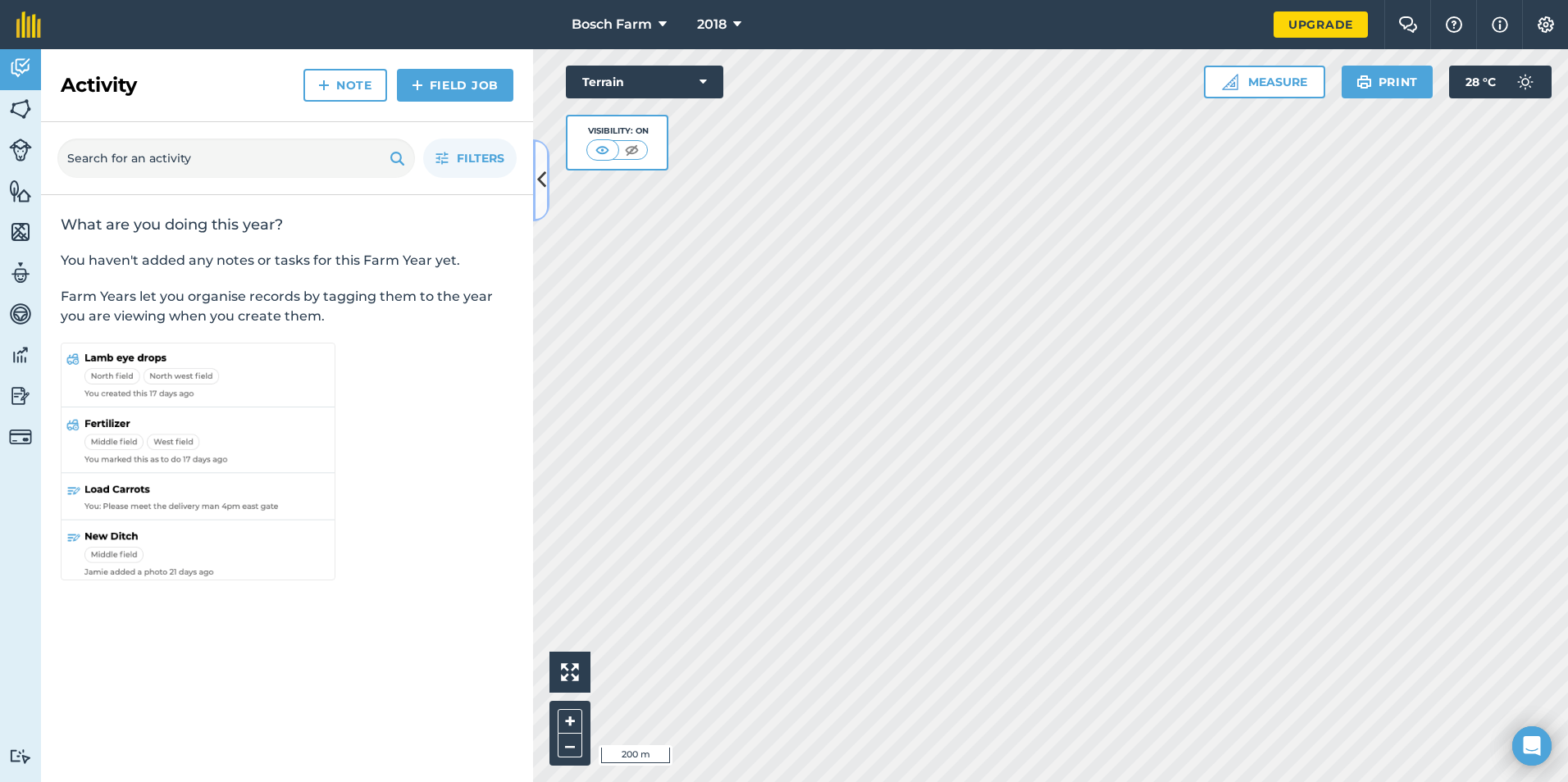
click at [542, 184] on icon at bounding box center [542, 180] width 9 height 29
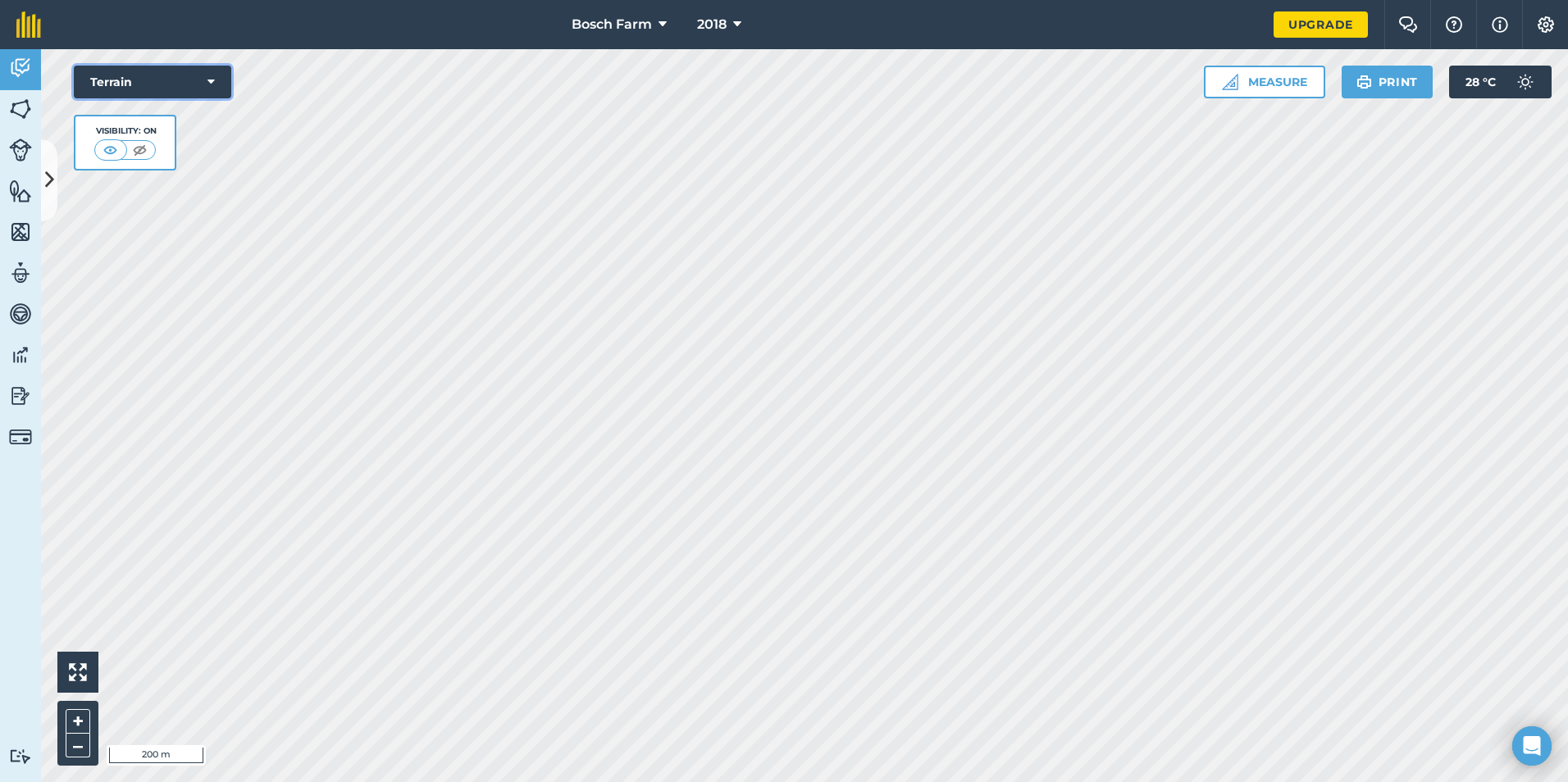
click at [209, 79] on icon at bounding box center [211, 81] width 8 height 16
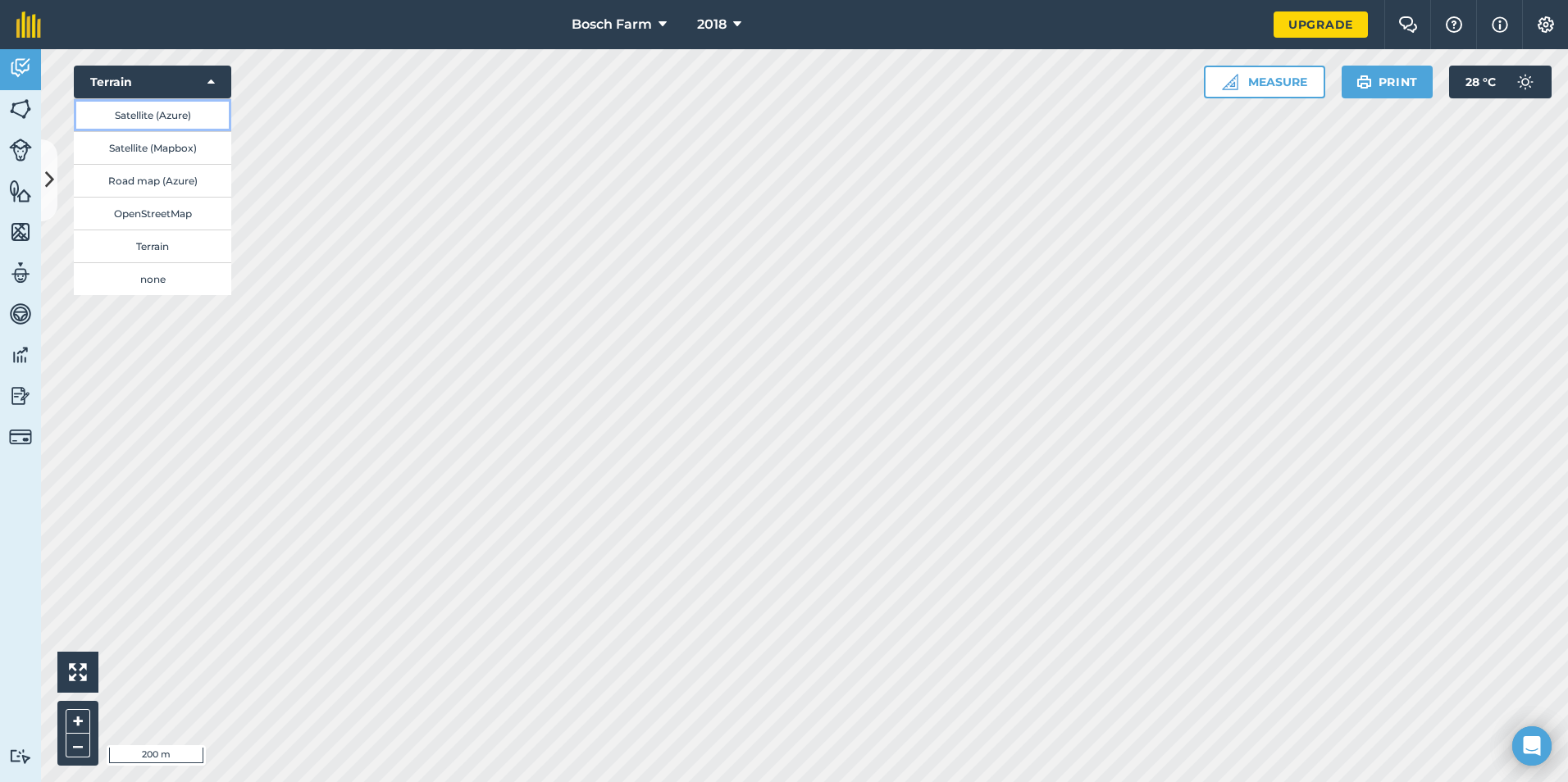
click at [146, 122] on button "Satellite (Azure)" at bounding box center [152, 114] width 157 height 33
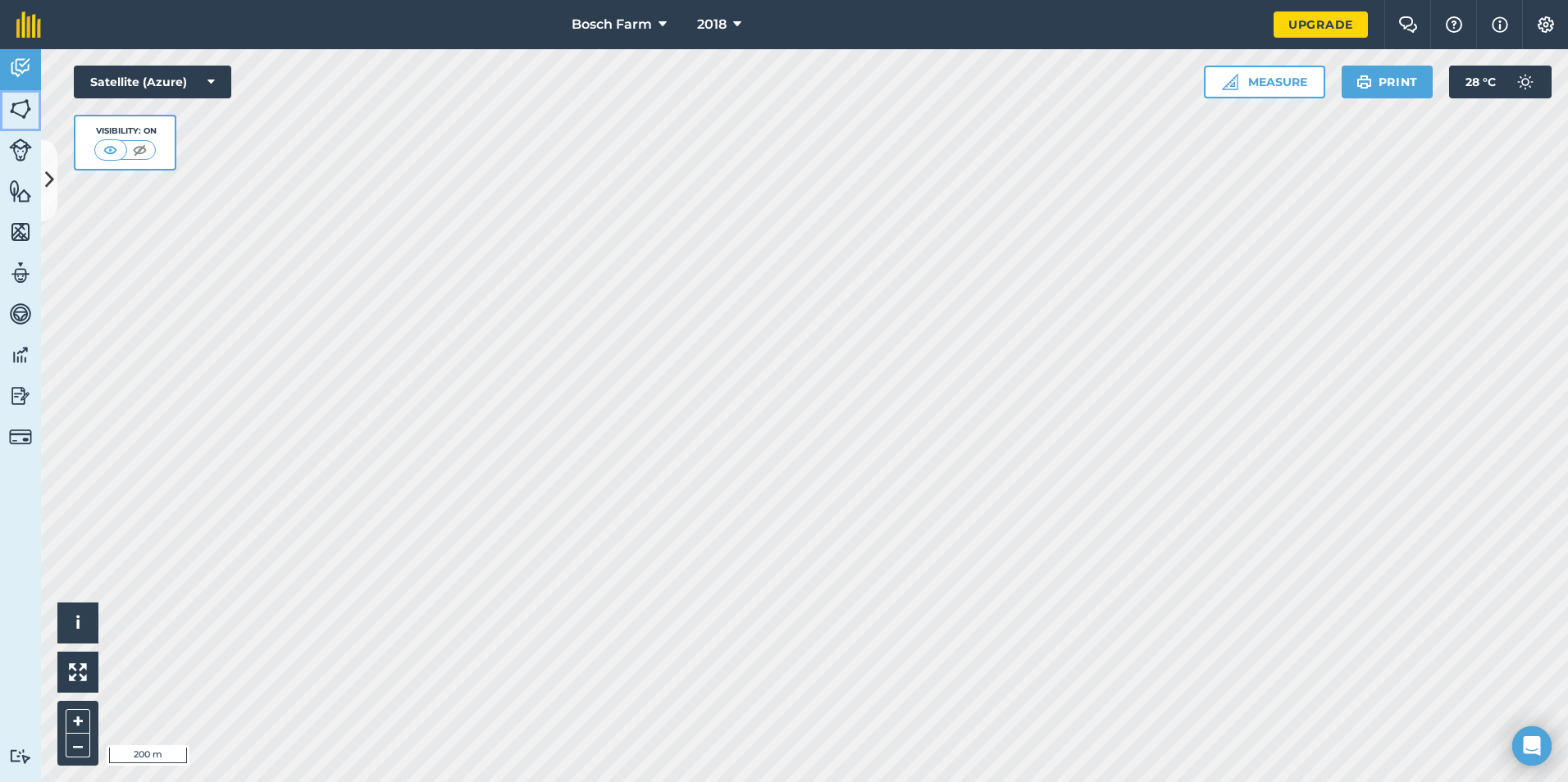
click at [16, 109] on img at bounding box center [20, 108] width 23 height 25
click at [19, 65] on img at bounding box center [20, 68] width 23 height 25
click at [136, 157] on img at bounding box center [140, 150] width 20 height 16
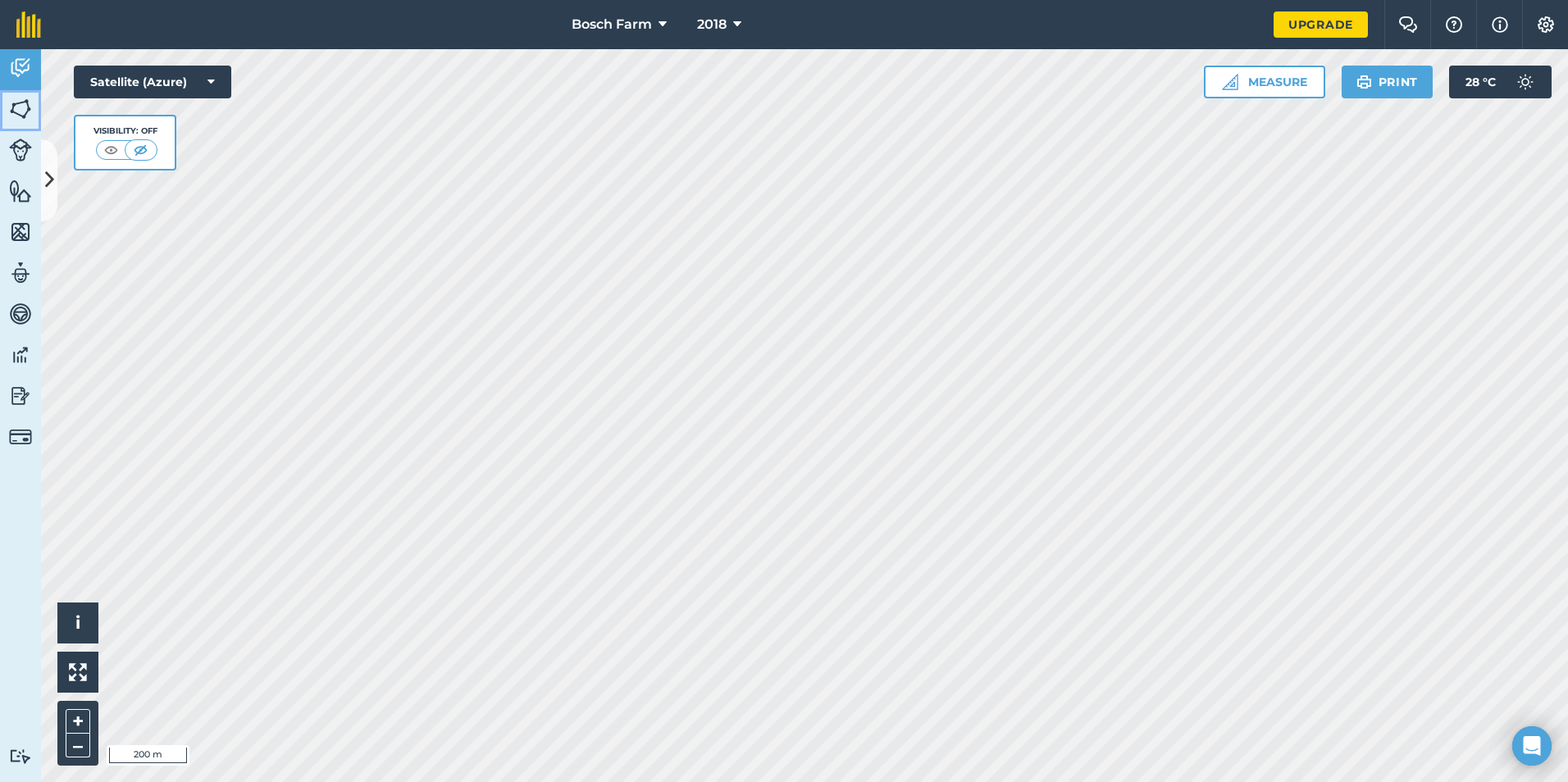
click at [17, 125] on link "Fields" at bounding box center [20, 111] width 41 height 41
click at [21, 77] on img at bounding box center [20, 68] width 23 height 25
click at [1522, 84] on img at bounding box center [1525, 82] width 33 height 33
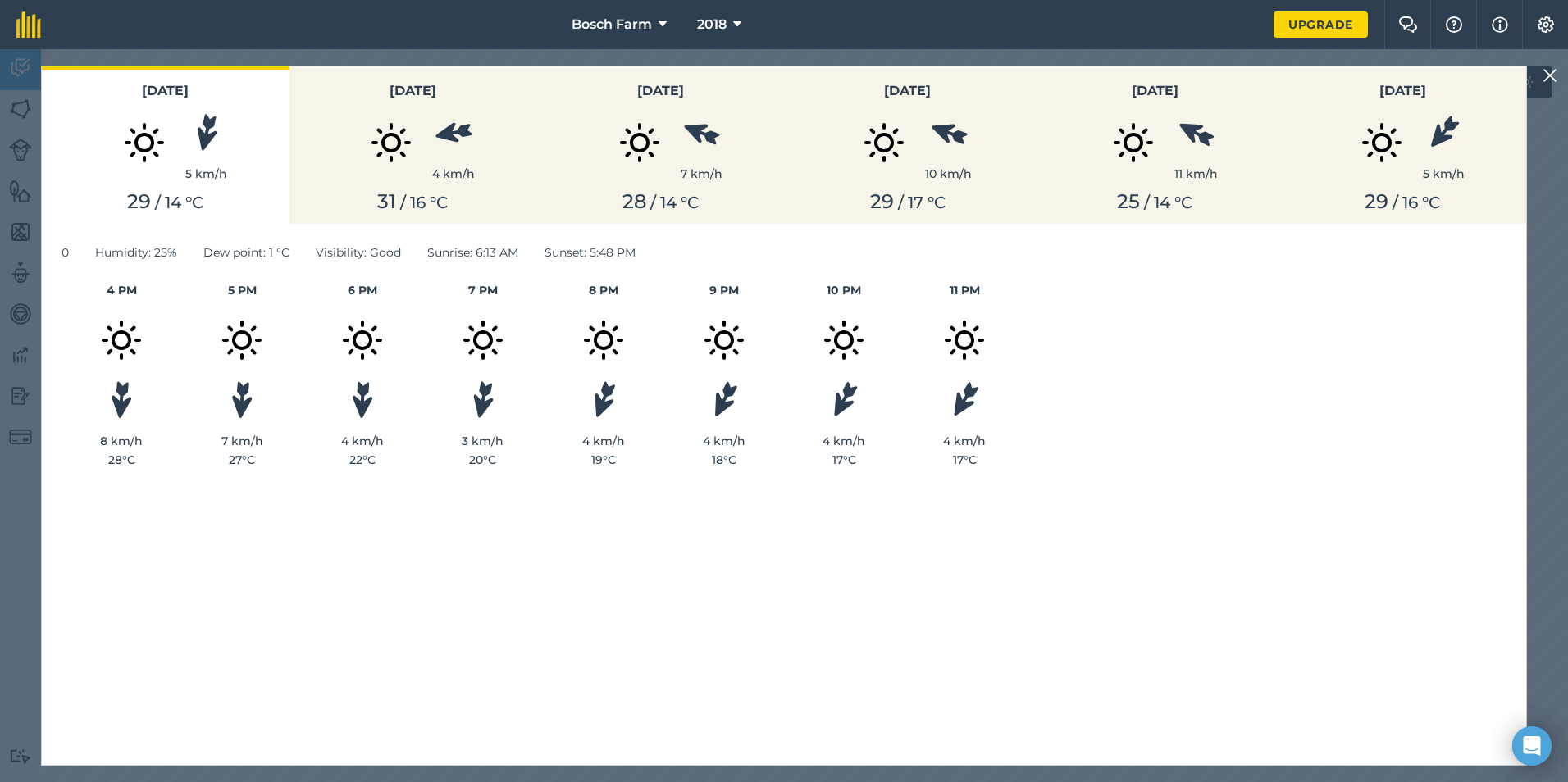
click at [1541, 85] on button at bounding box center [1549, 75] width 19 height 19
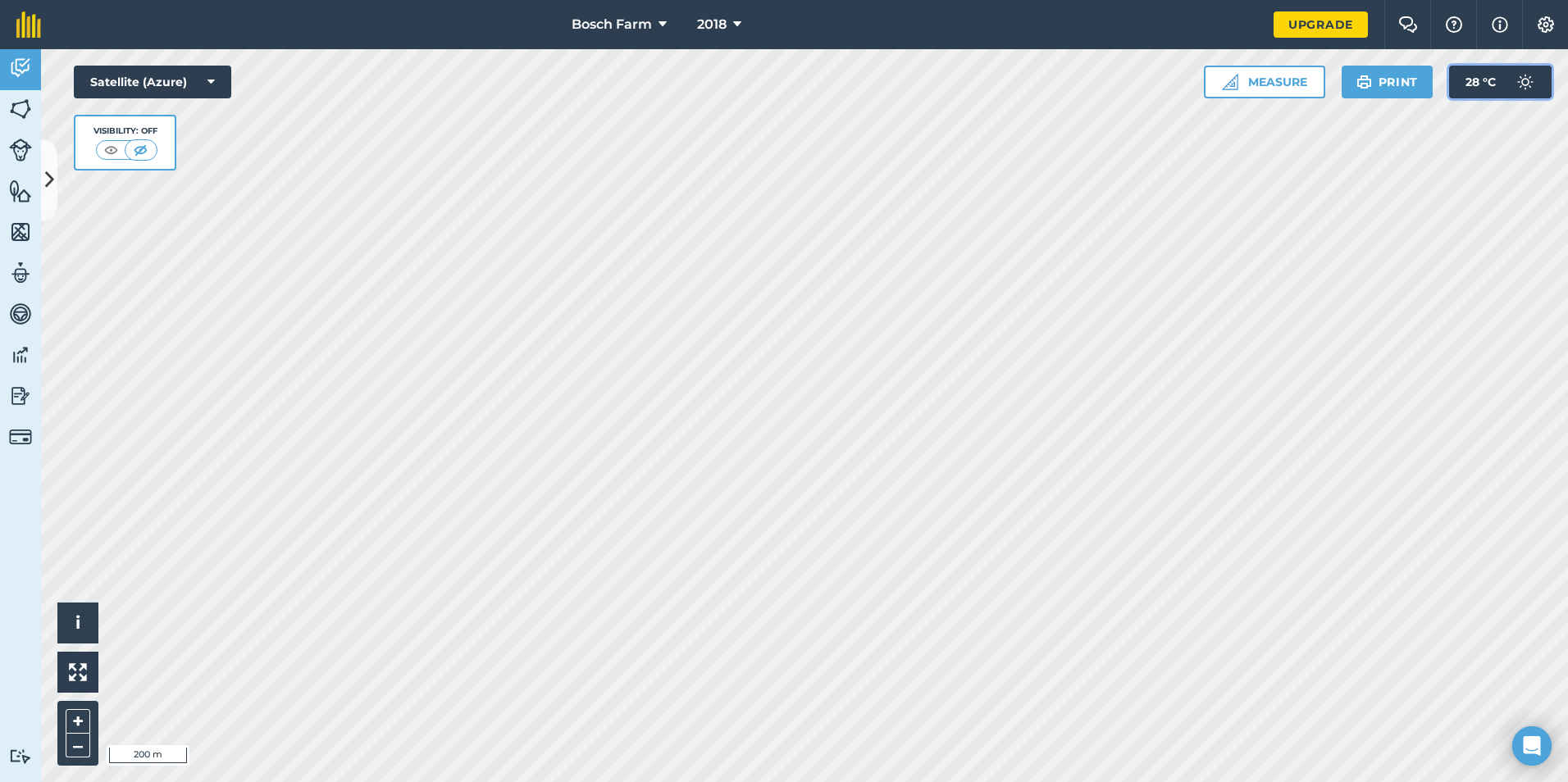
click at [1495, 87] on span "28 ° C" at bounding box center [1481, 82] width 30 height 33
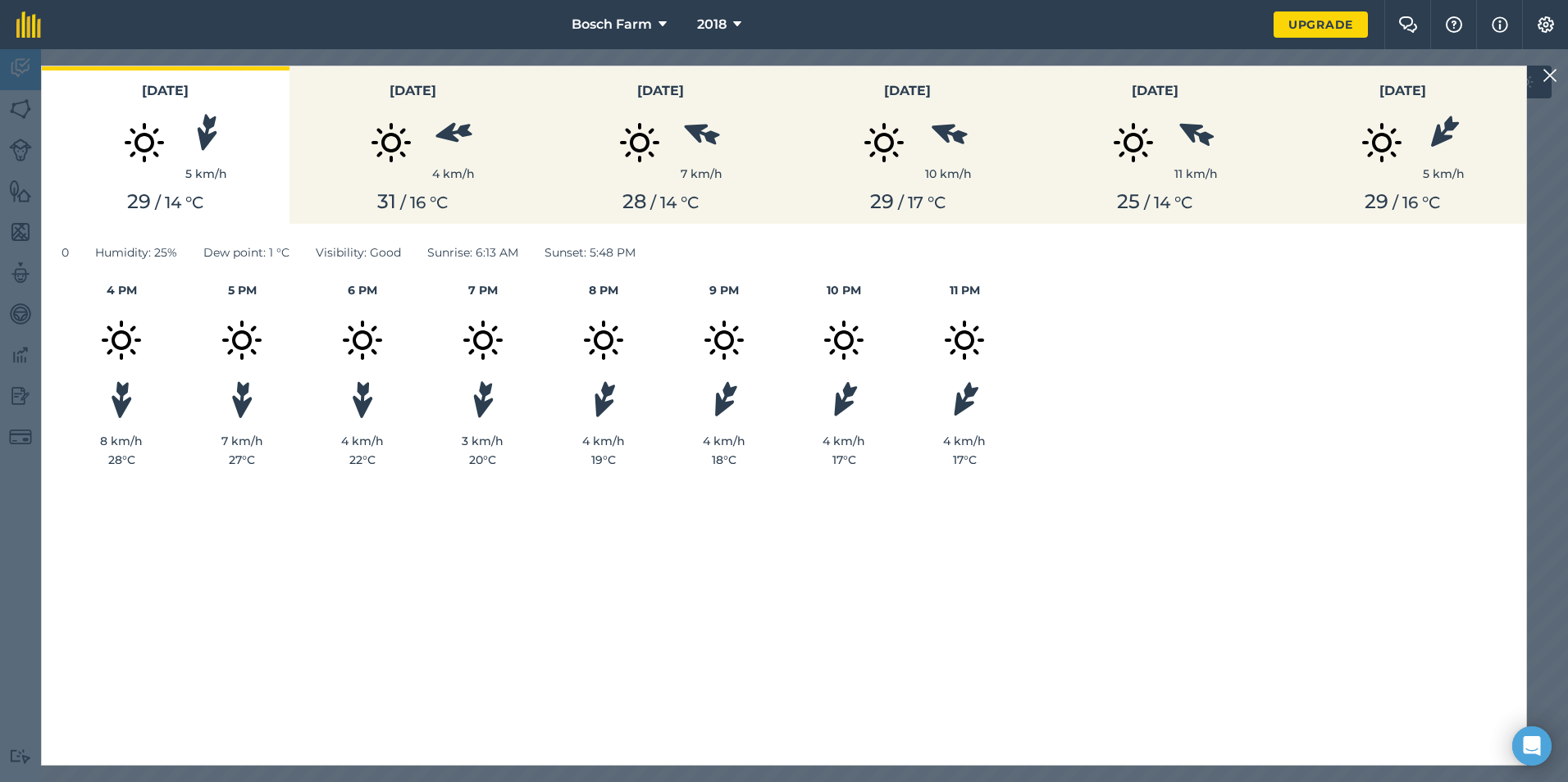
click at [1548, 79] on img at bounding box center [1549, 75] width 14 height 19
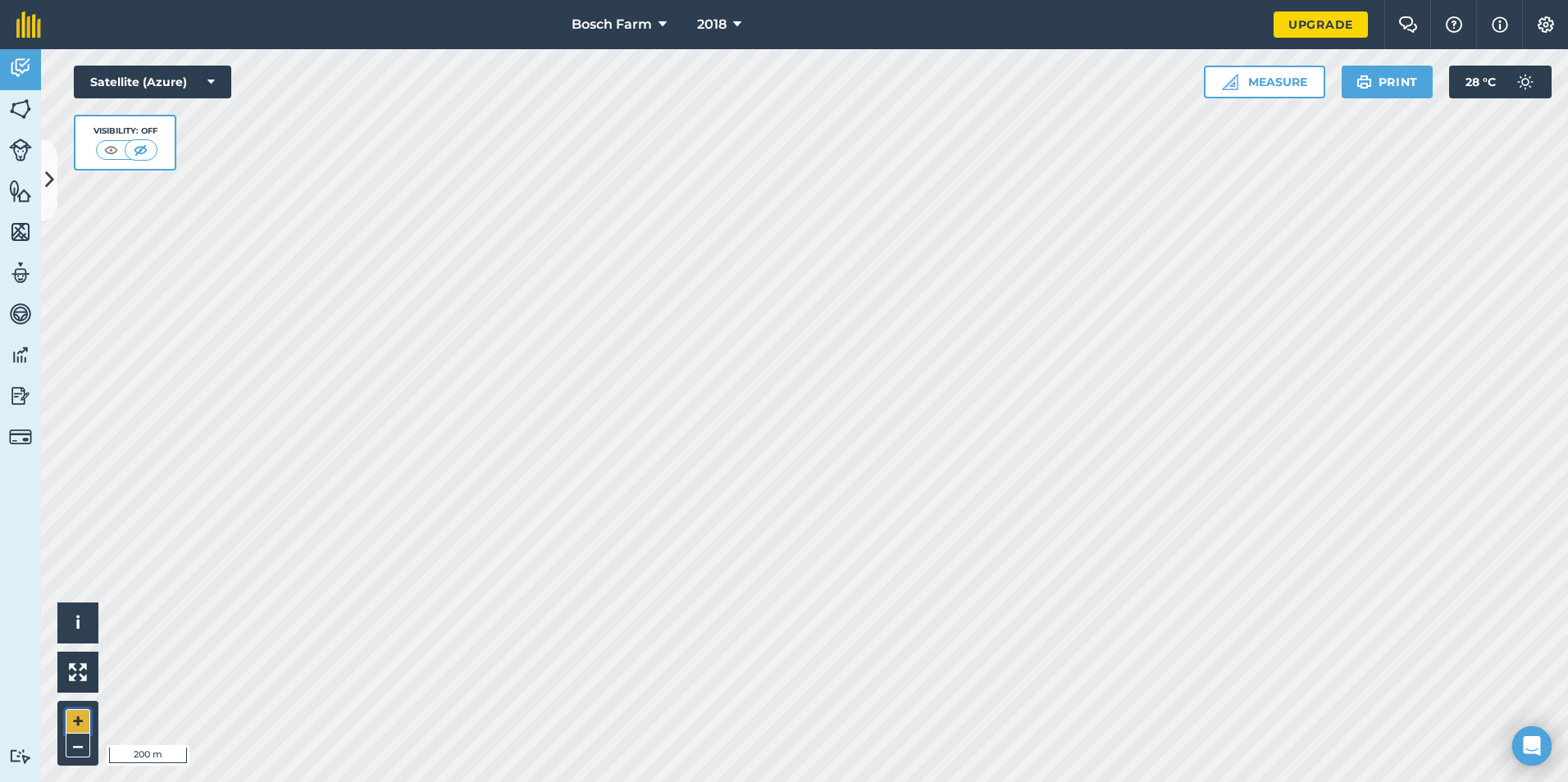
click at [82, 726] on button "+" at bounding box center [78, 721] width 25 height 25
click at [172, 87] on button "Satellite (Azure)" at bounding box center [152, 82] width 157 height 33
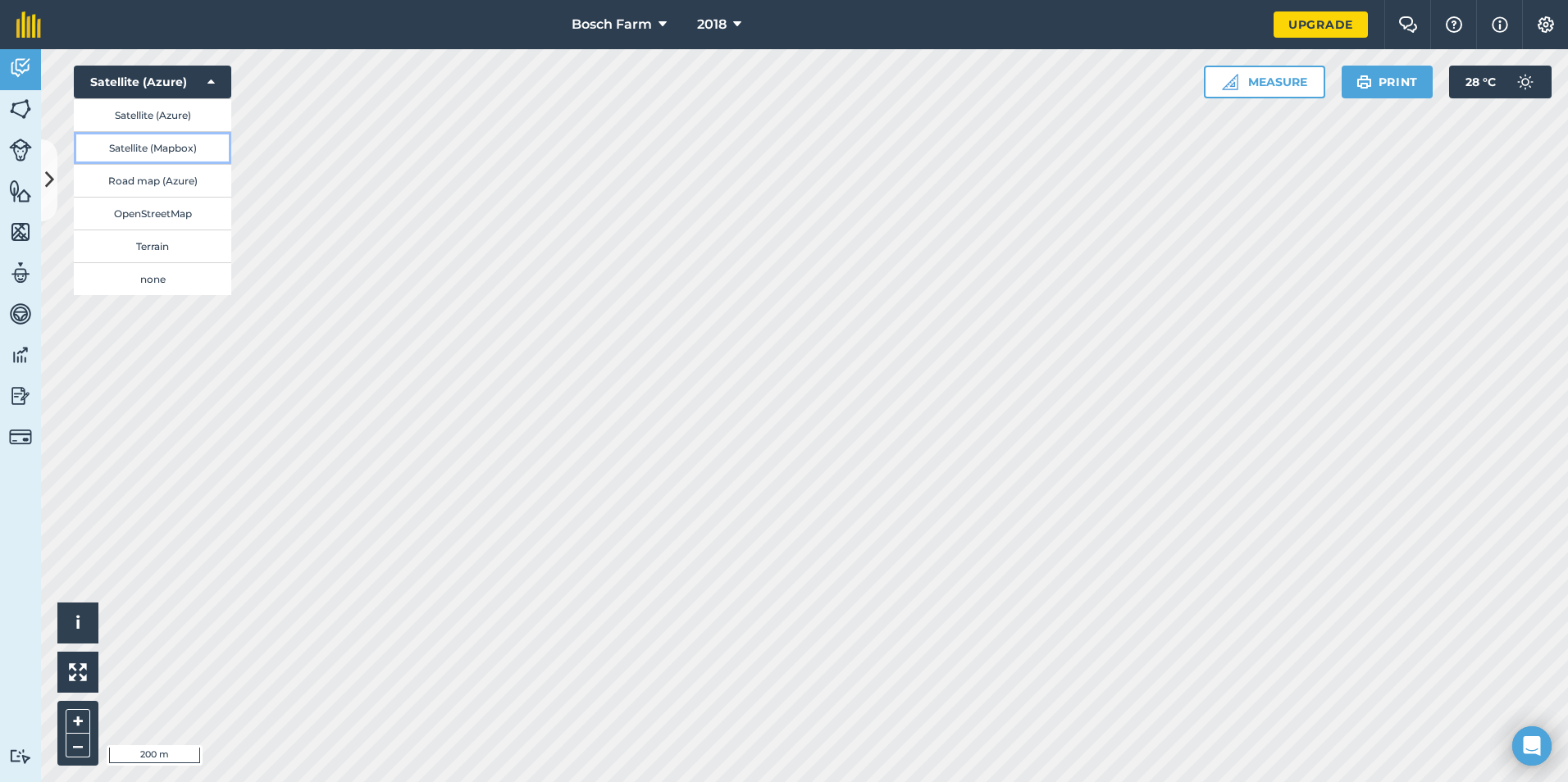
click at [175, 151] on button "Satellite (Mapbox)" at bounding box center [152, 147] width 157 height 33
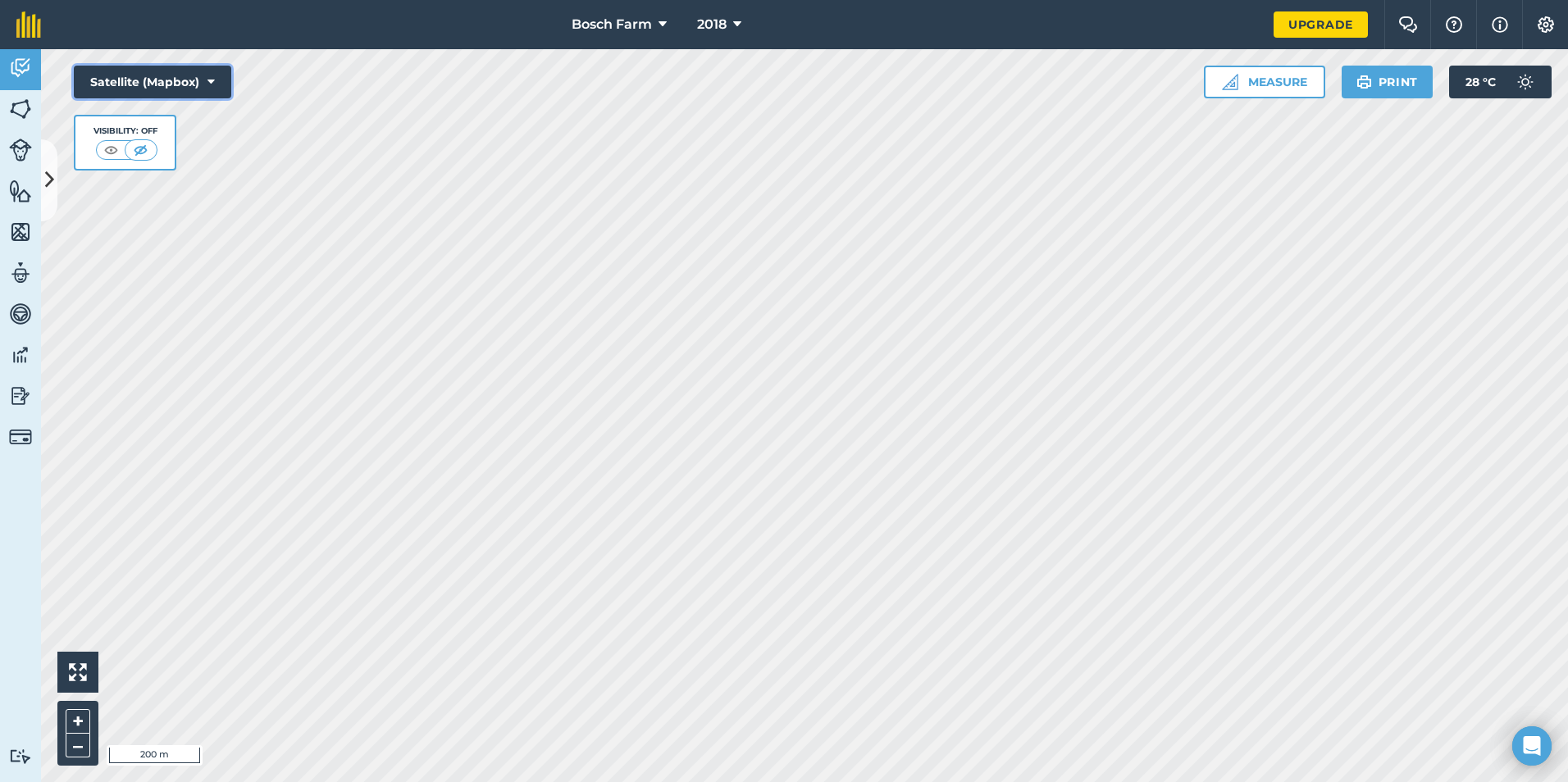
click at [182, 85] on button "Satellite (Mapbox)" at bounding box center [152, 82] width 157 height 33
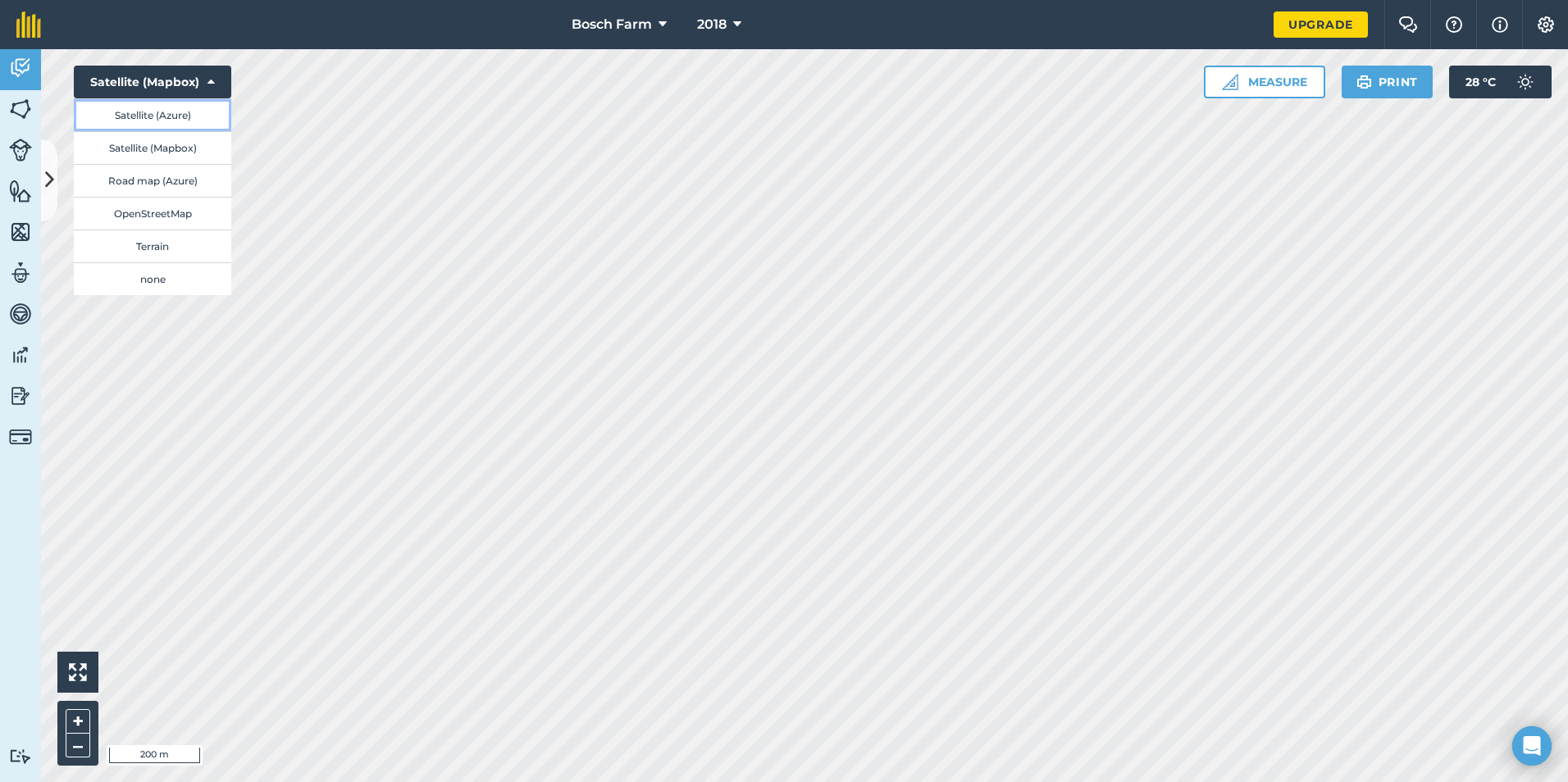
click at [172, 112] on button "Satellite (Azure)" at bounding box center [152, 114] width 157 height 33
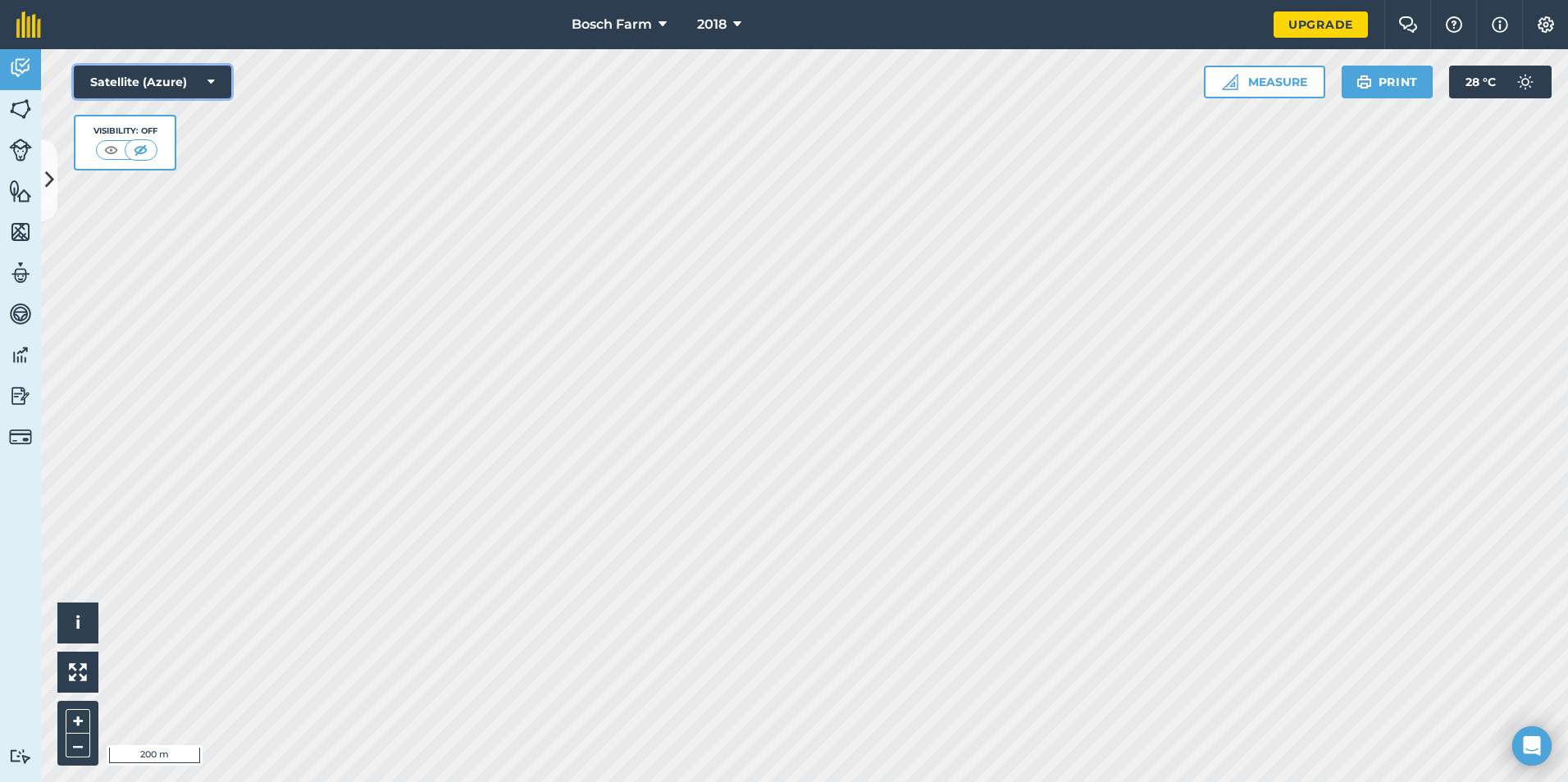
click at [173, 83] on button "Satellite (Azure)" at bounding box center [152, 82] width 157 height 33
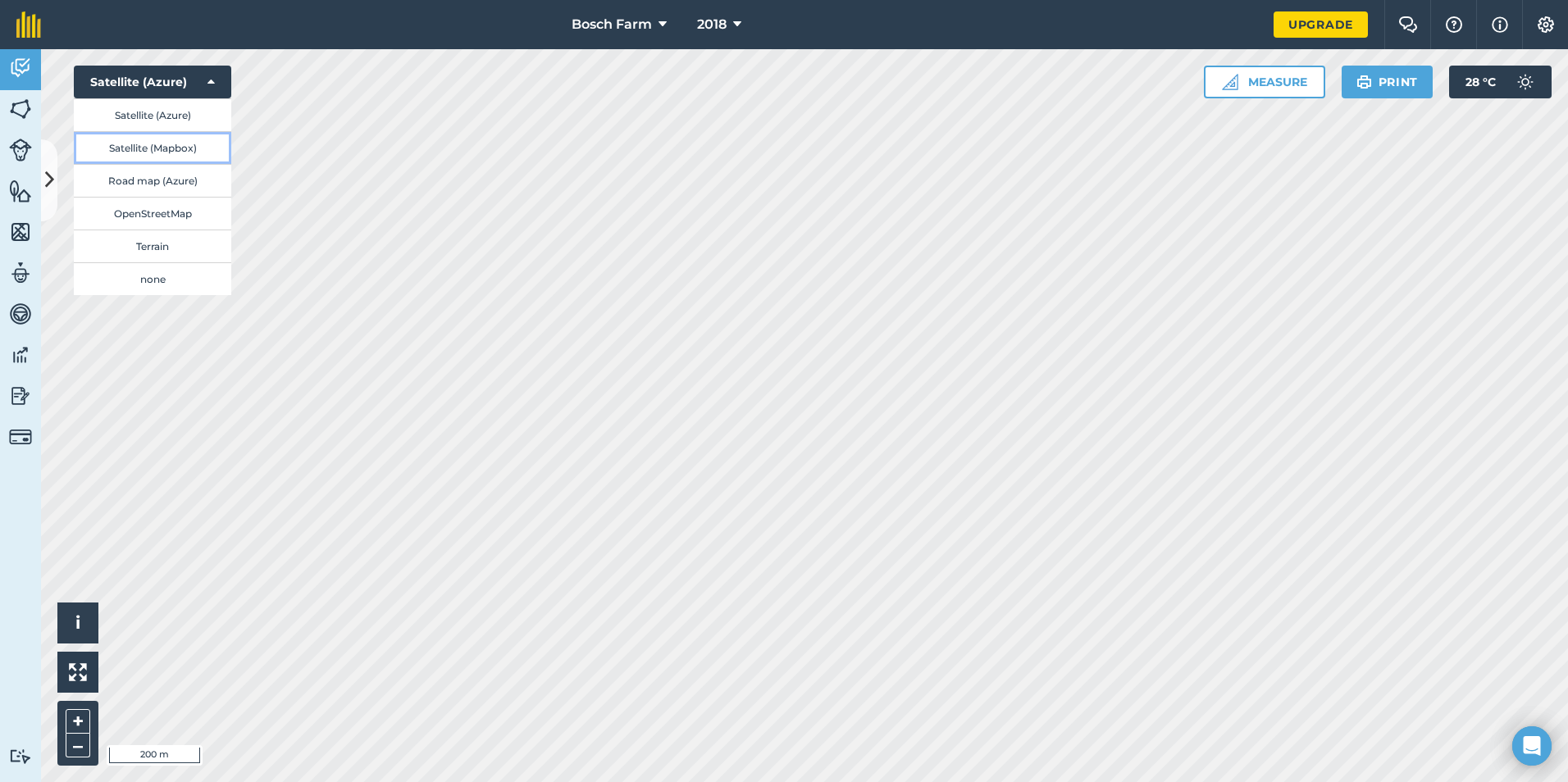
click at [164, 147] on button "Satellite (Mapbox)" at bounding box center [152, 147] width 157 height 33
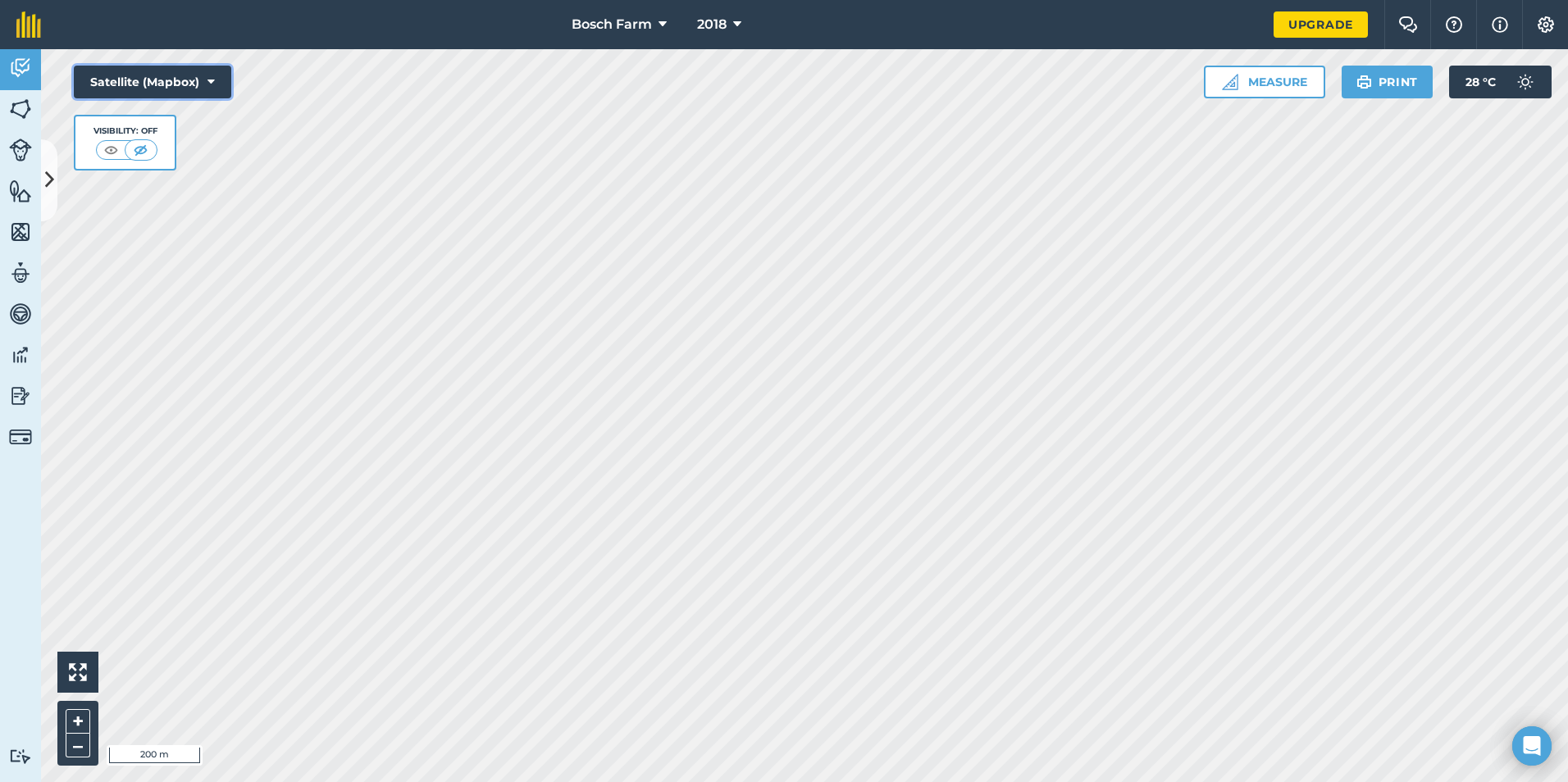
click at [162, 82] on button "Satellite (Mapbox)" at bounding box center [152, 82] width 157 height 33
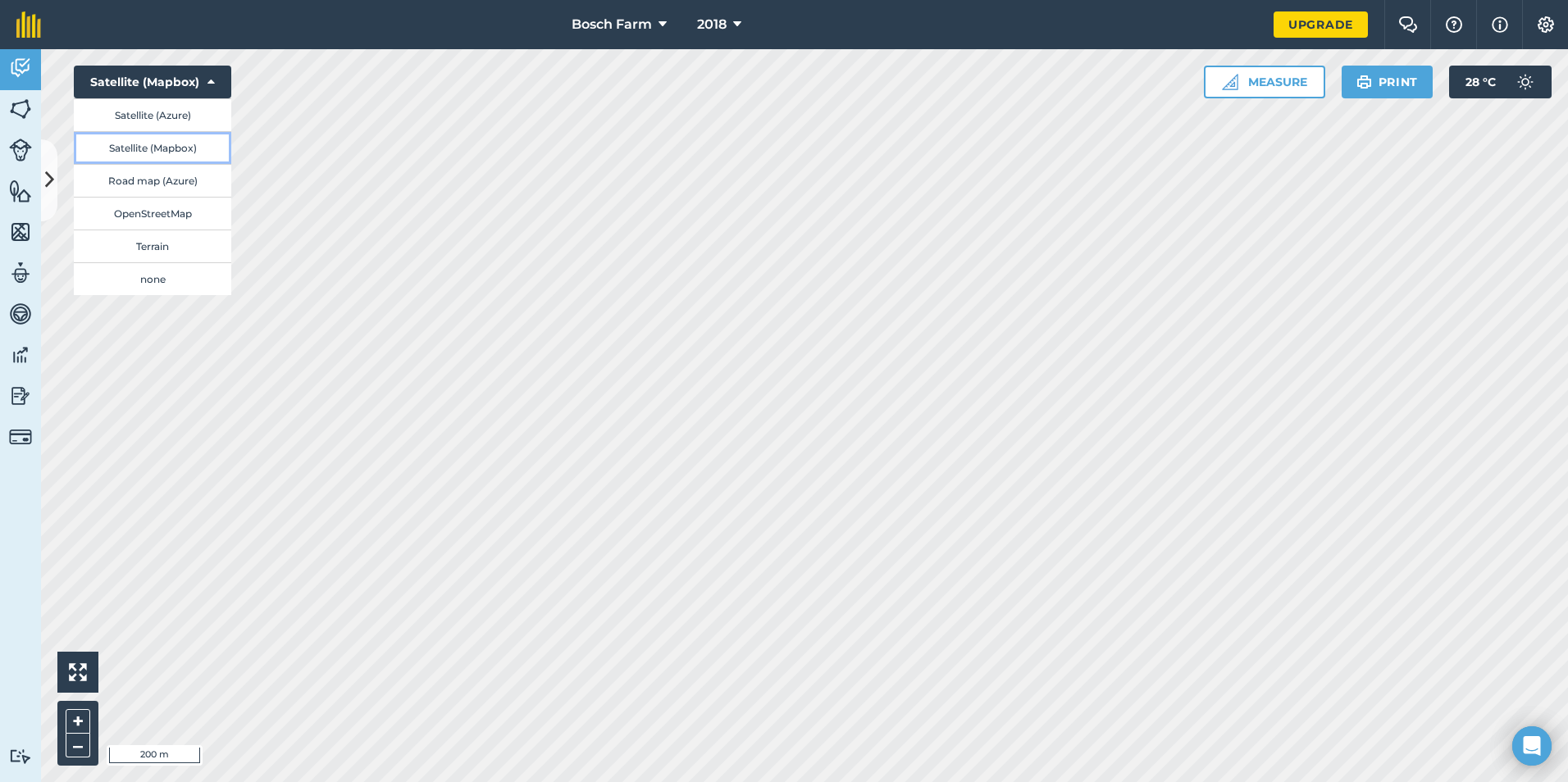
click at [165, 146] on button "Satellite (Mapbox)" at bounding box center [152, 147] width 157 height 33
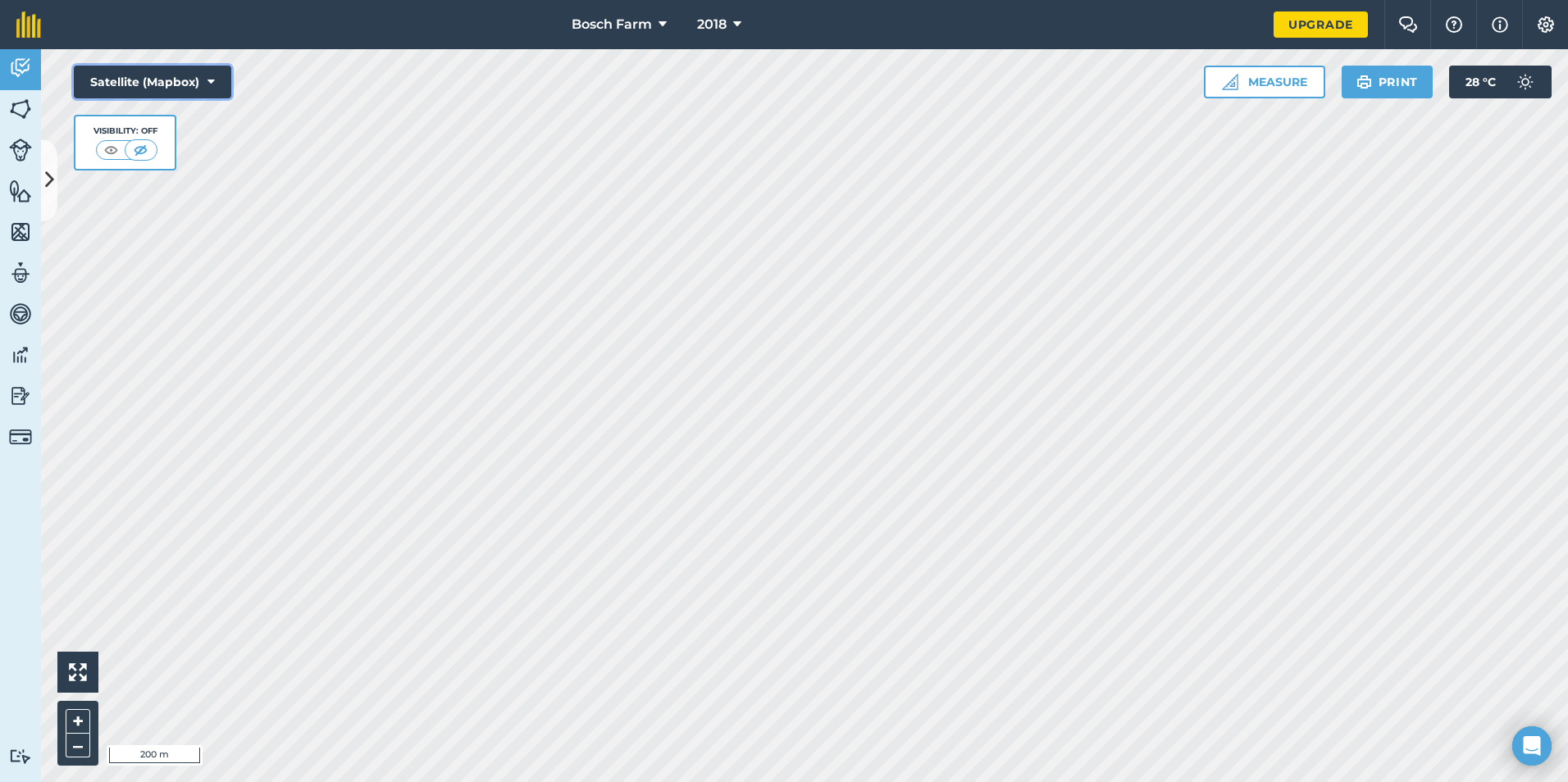
click at [156, 81] on button "Satellite (Mapbox)" at bounding box center [152, 82] width 157 height 33
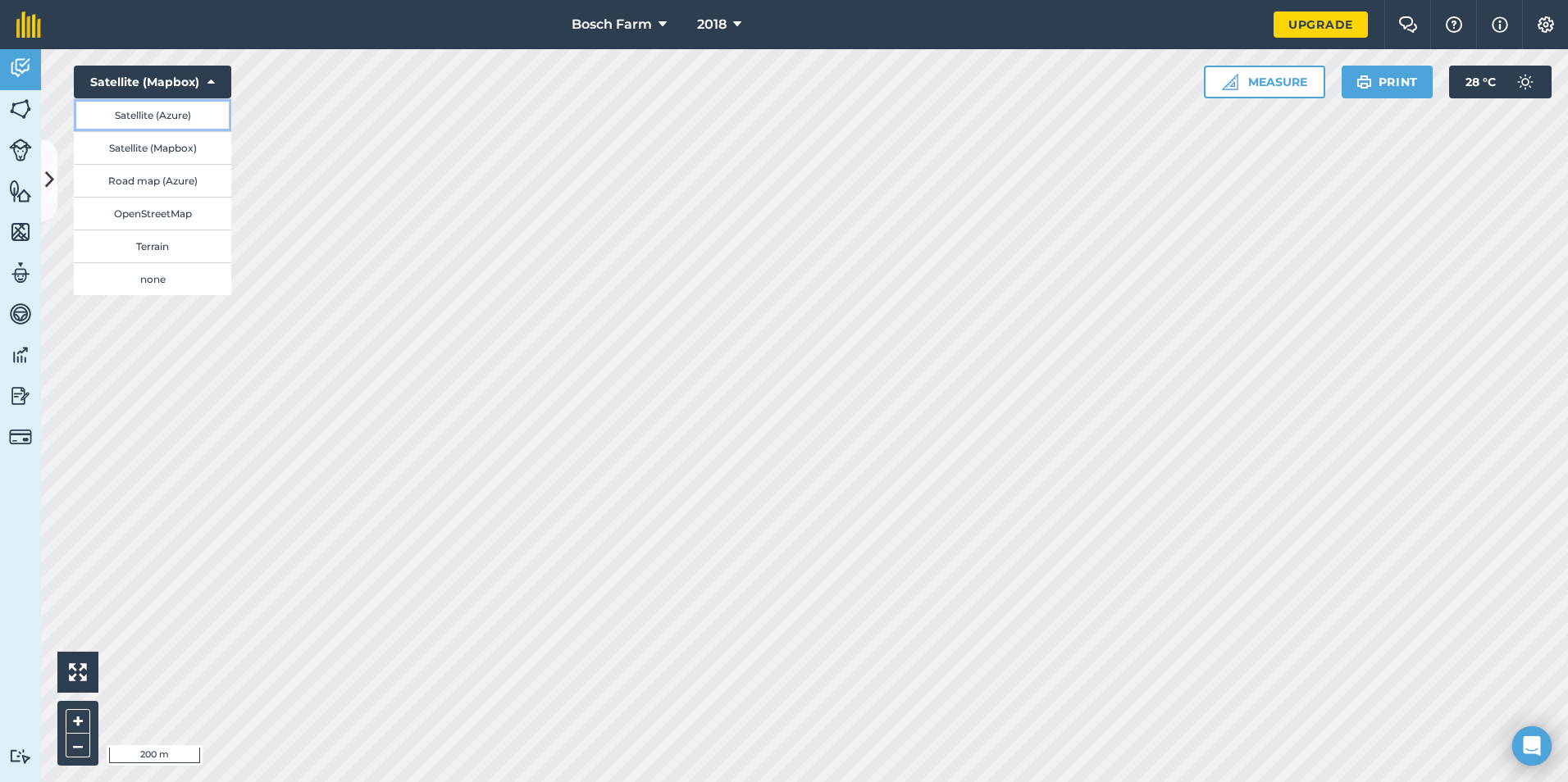
click at [151, 112] on button "Satellite (Azure)" at bounding box center [152, 114] width 157 height 33
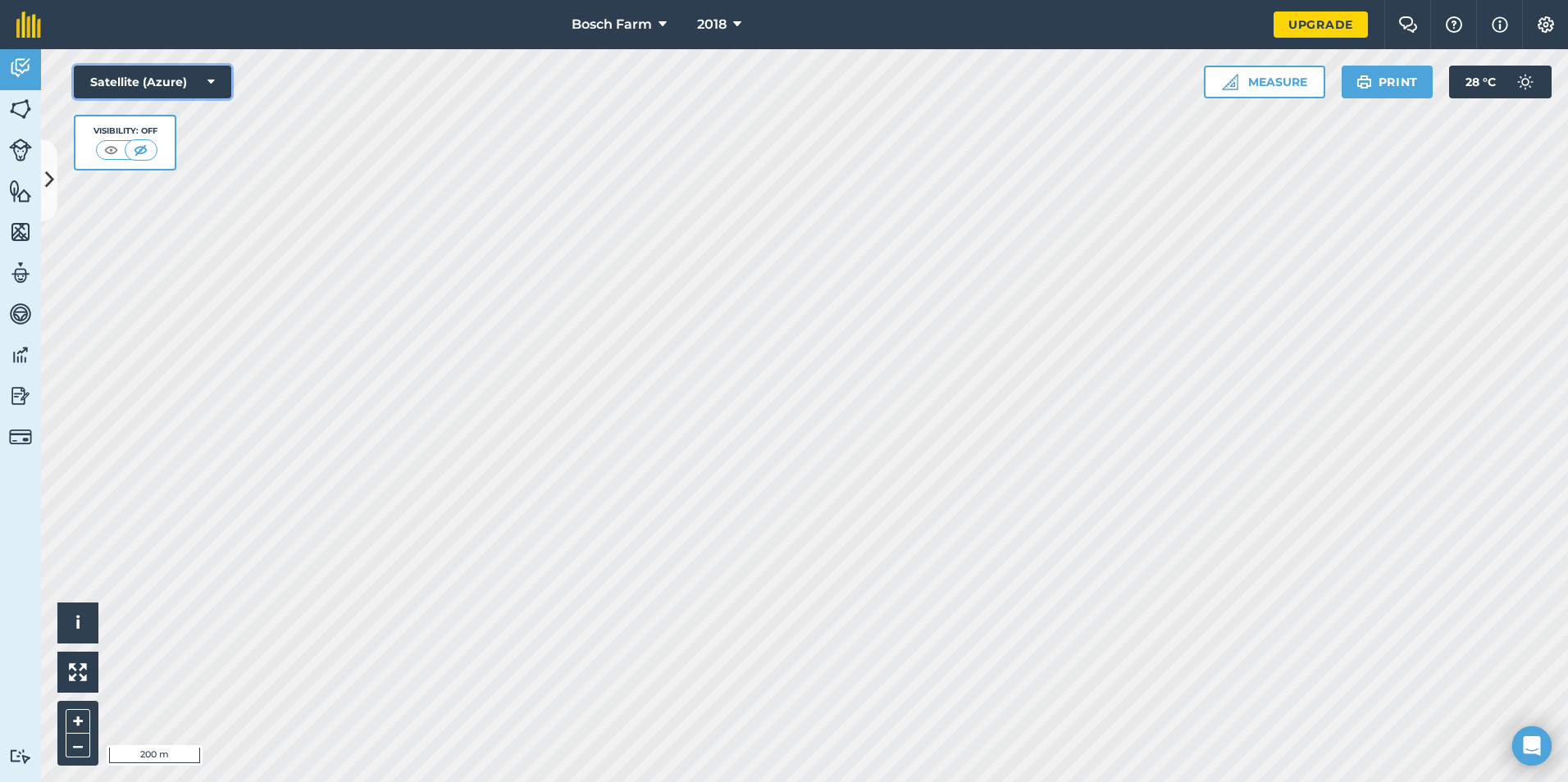
click at [155, 78] on button "Satellite (Azure)" at bounding box center [152, 82] width 157 height 33
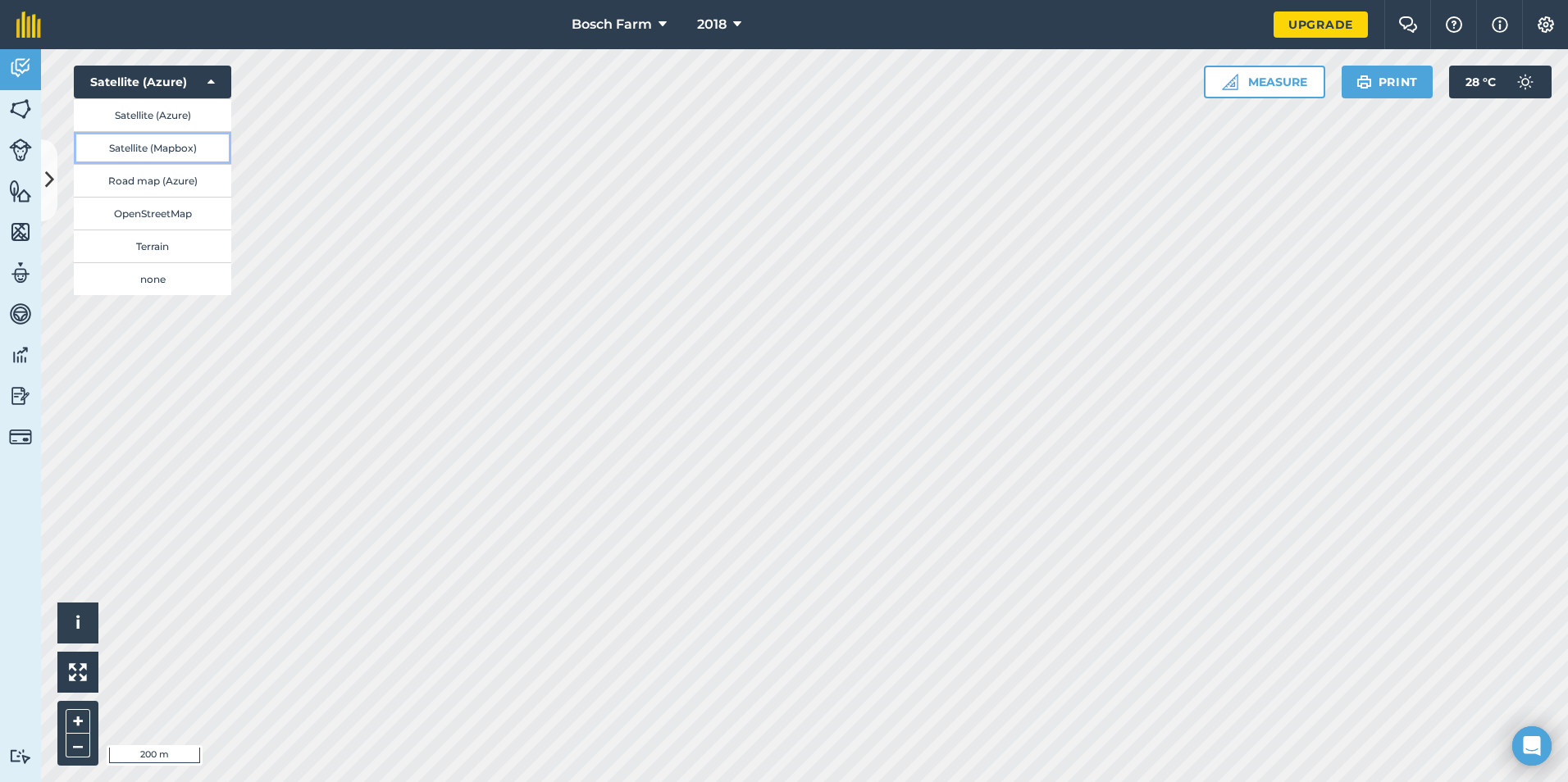
click at [151, 144] on button "Satellite (Mapbox)" at bounding box center [152, 147] width 157 height 33
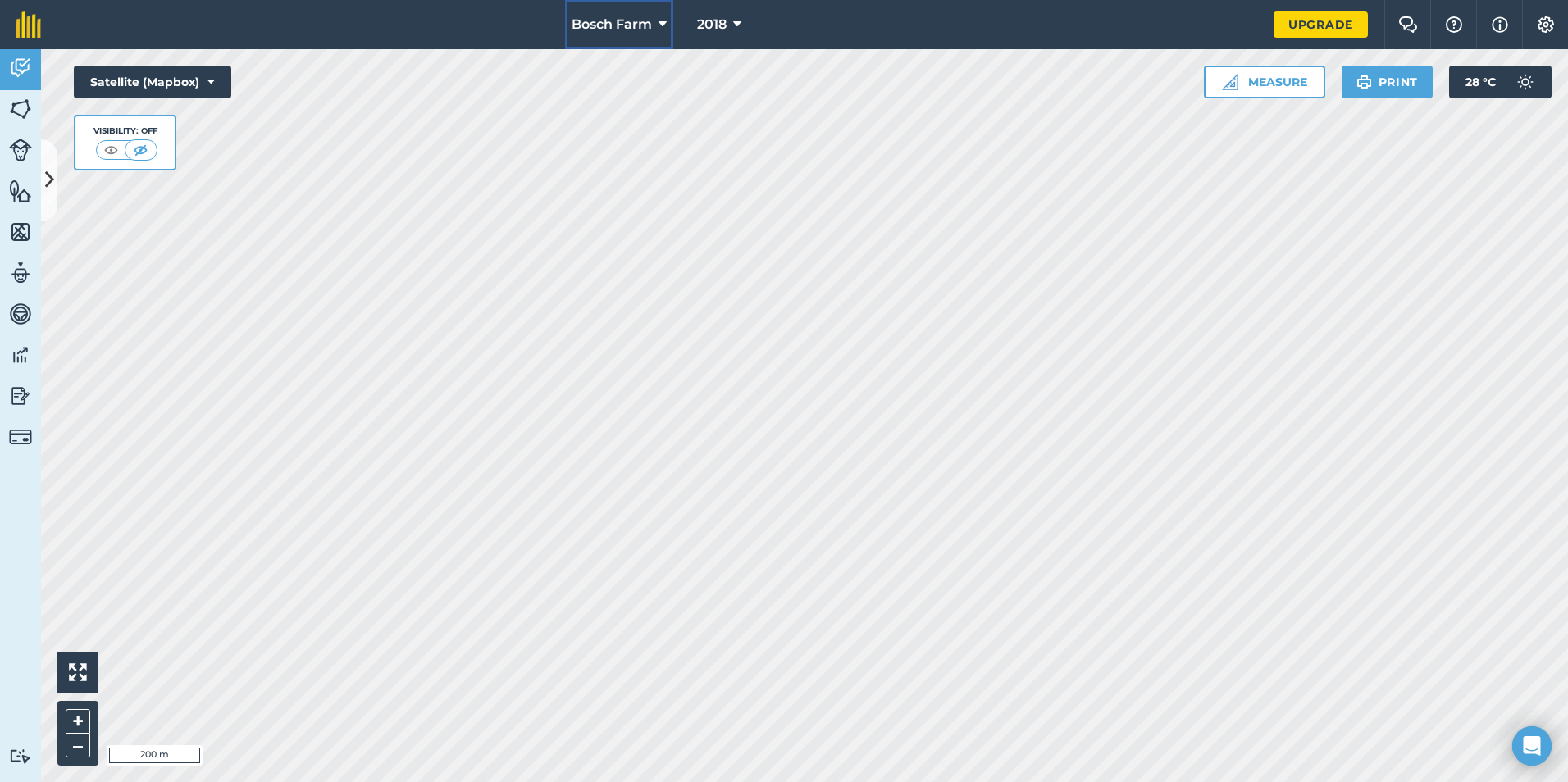
click at [643, 29] on span "Bosch Farm" at bounding box center [611, 24] width 80 height 19
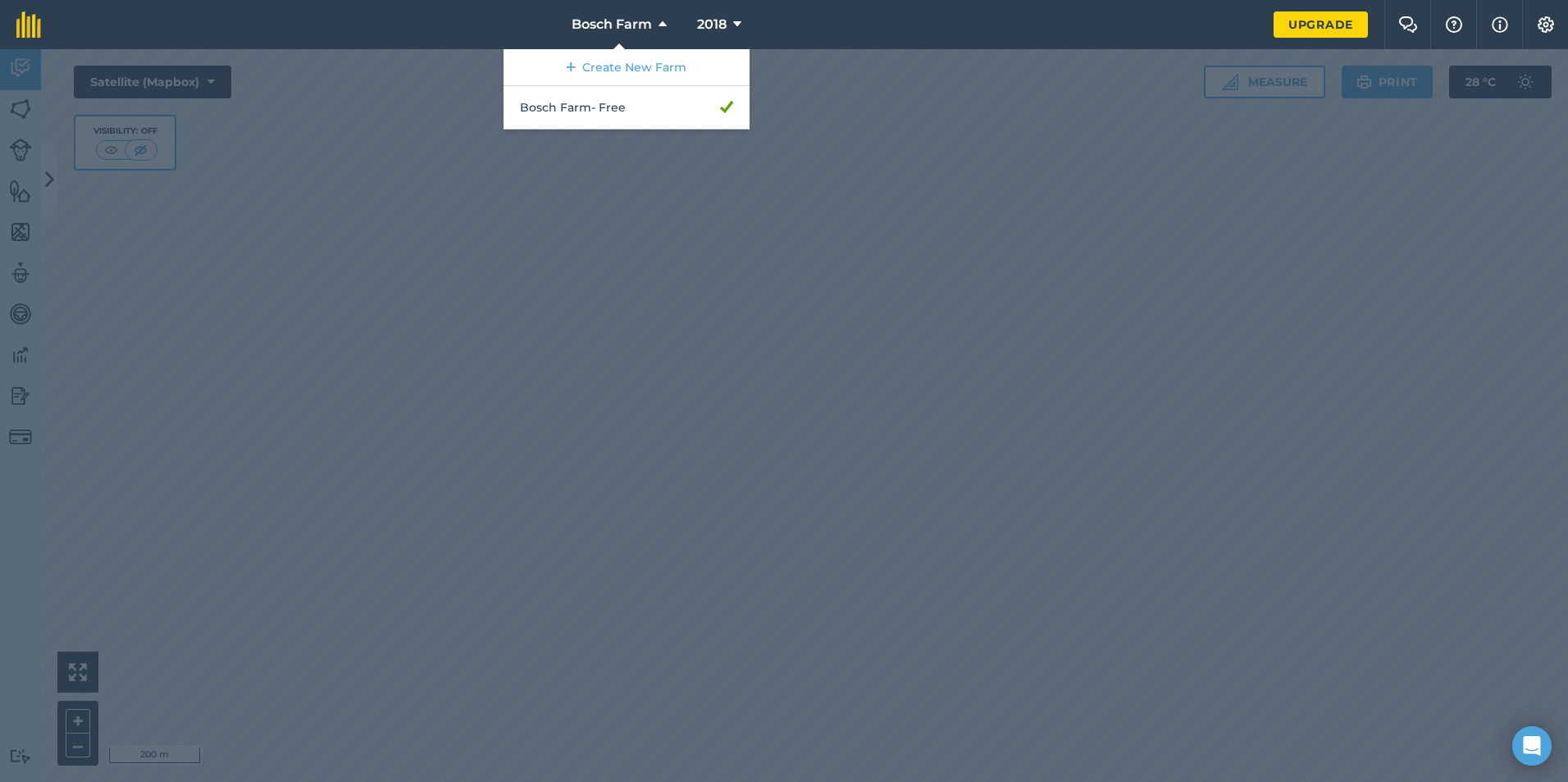
click at [852, 40] on nav "Bosch Farm Create New Farm Bosch Farm - Free 2018" at bounding box center [665, 25] width 1216 height 49
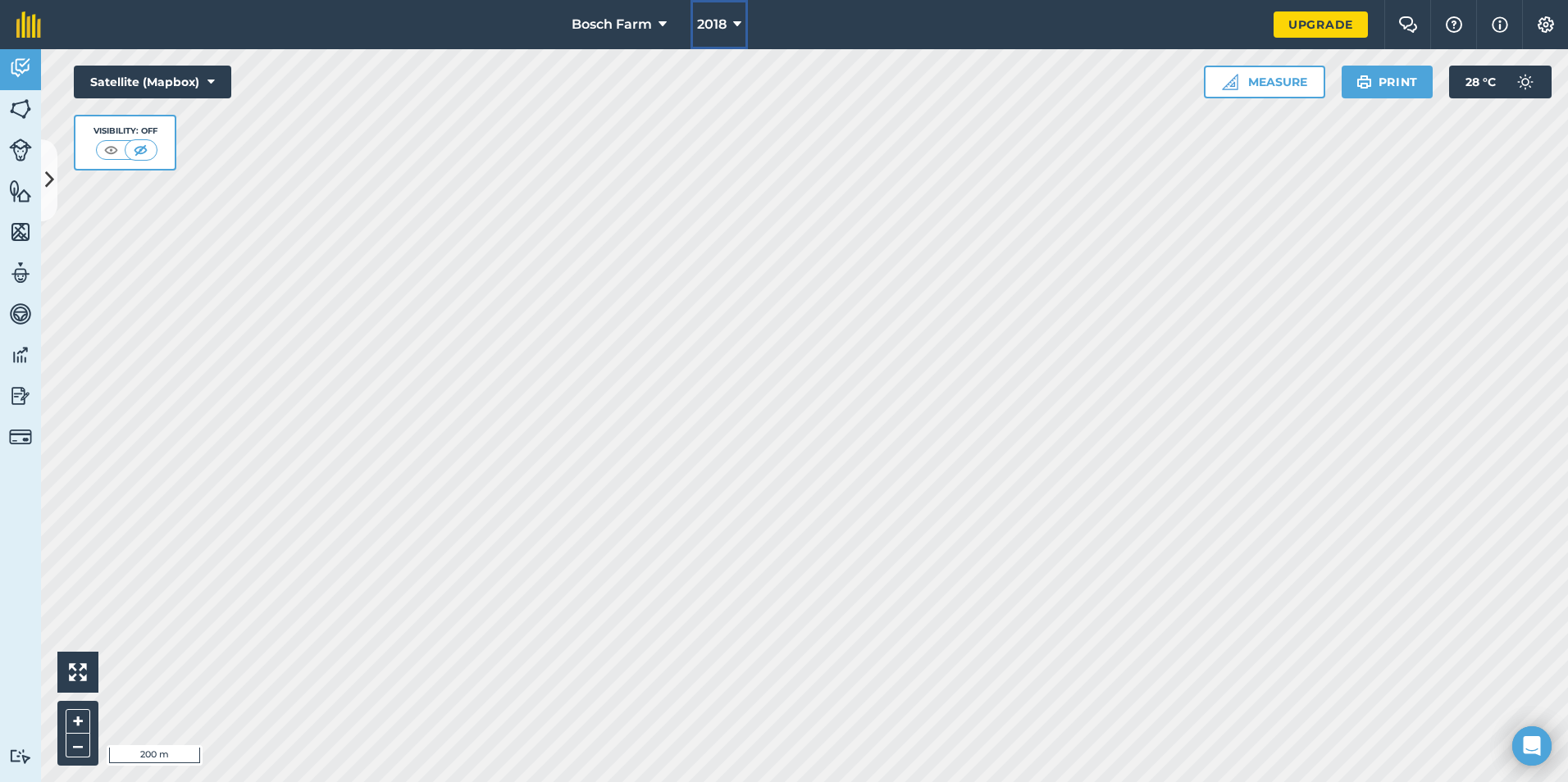
click at [722, 28] on span "2018" at bounding box center [712, 24] width 30 height 19
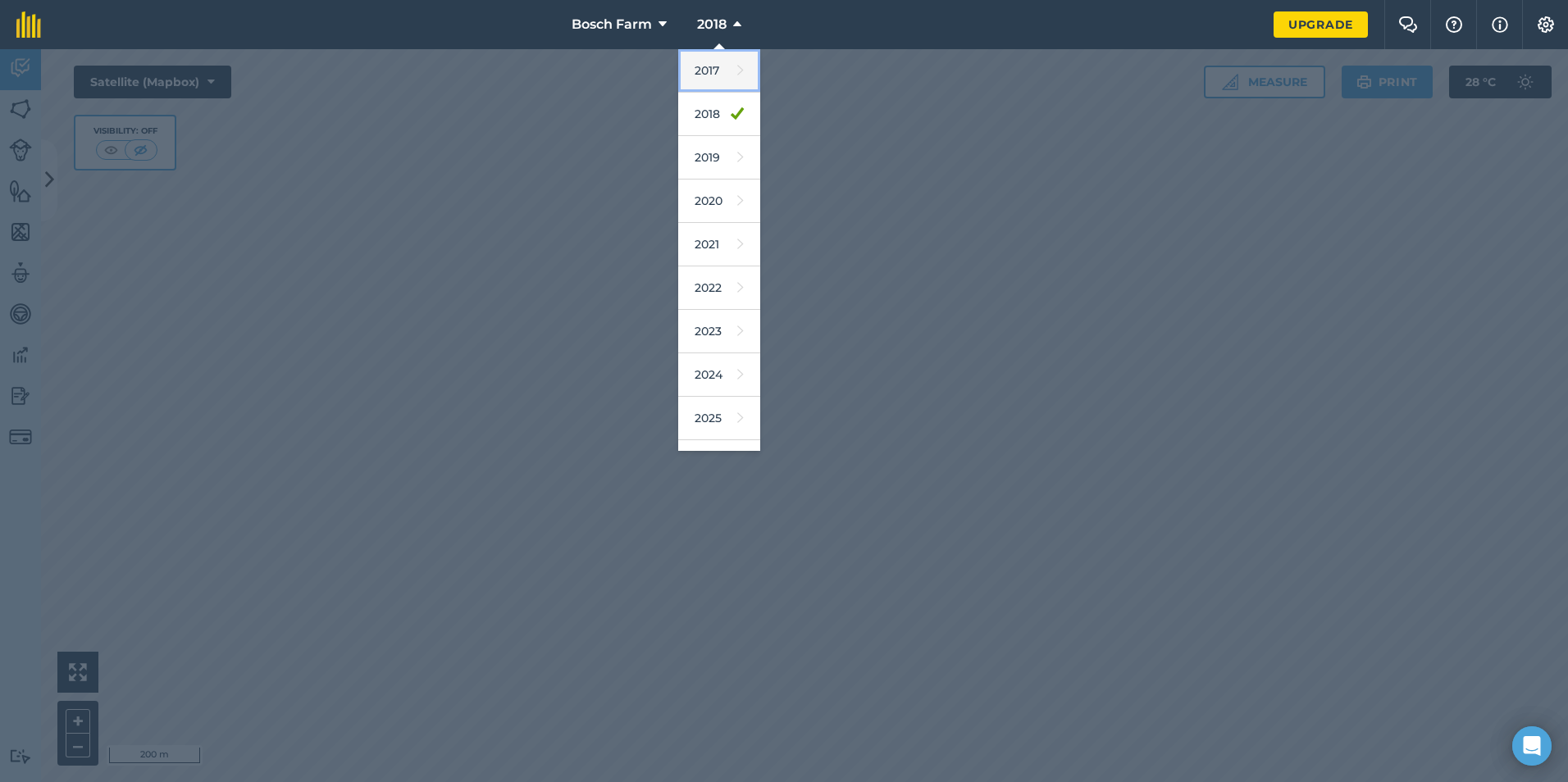
click at [718, 72] on link "2017" at bounding box center [718, 70] width 82 height 43
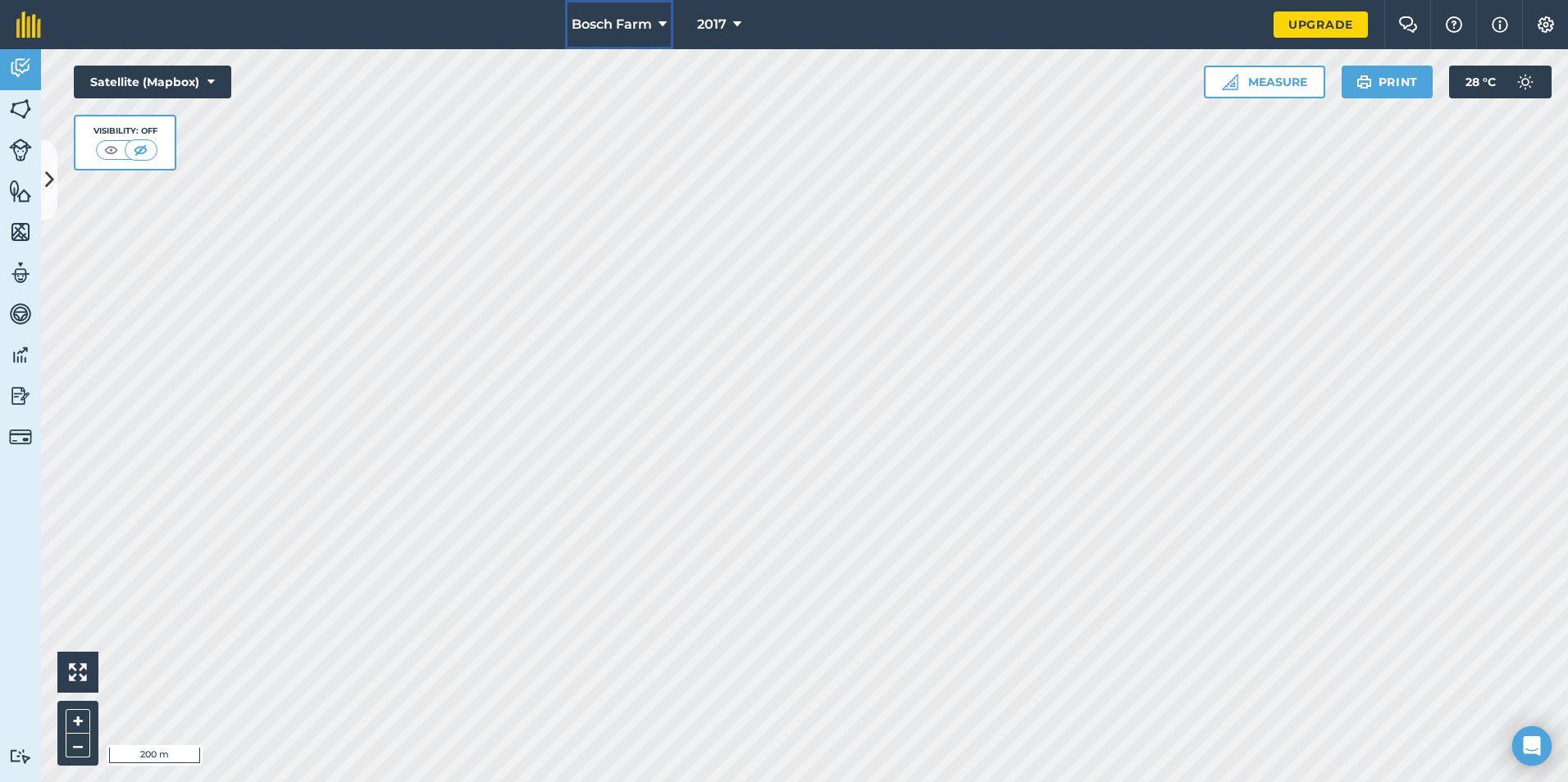
click at [646, 24] on span "Bosch Farm" at bounding box center [611, 24] width 80 height 19
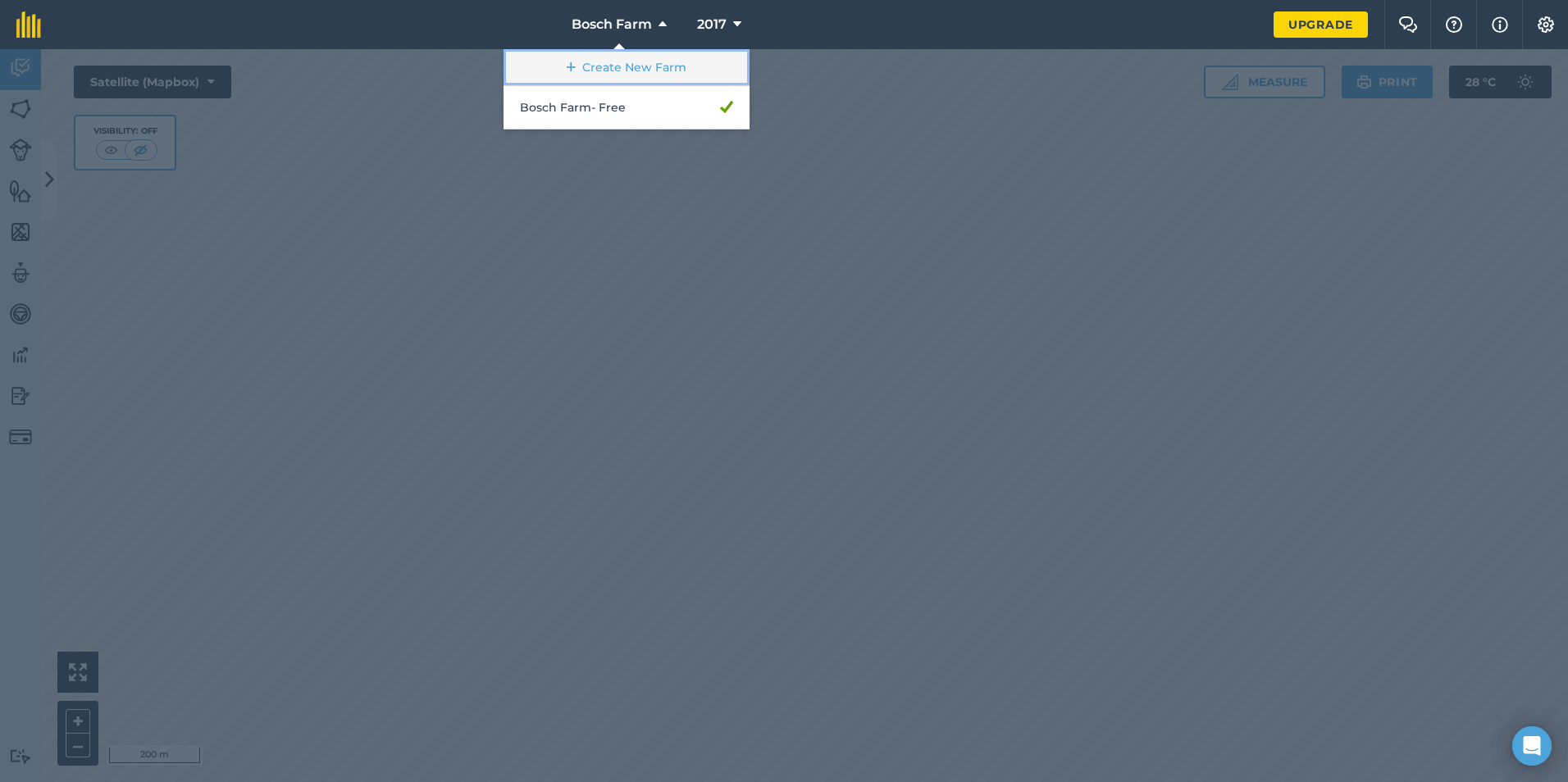
click at [637, 69] on link "Create New Farm" at bounding box center [626, 68] width 246 height 37
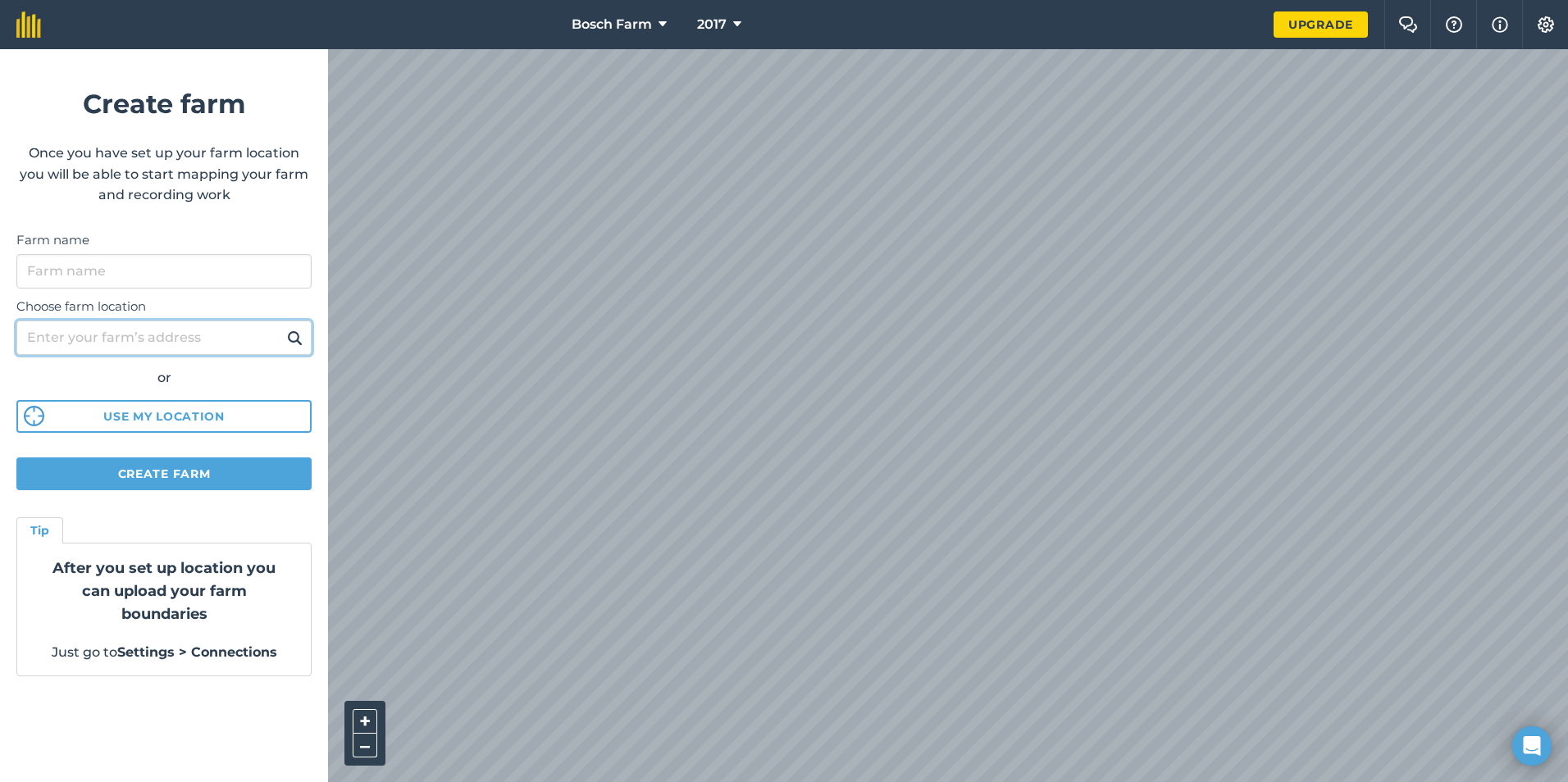
click at [169, 344] on input "Choose farm location" at bounding box center [163, 338] width 295 height 35
click at [174, 411] on button "Use my location" at bounding box center [163, 416] width 295 height 33
click at [199, 416] on button "Use my location" at bounding box center [163, 416] width 295 height 33
click at [183, 268] on input "Farm name" at bounding box center [163, 271] width 295 height 35
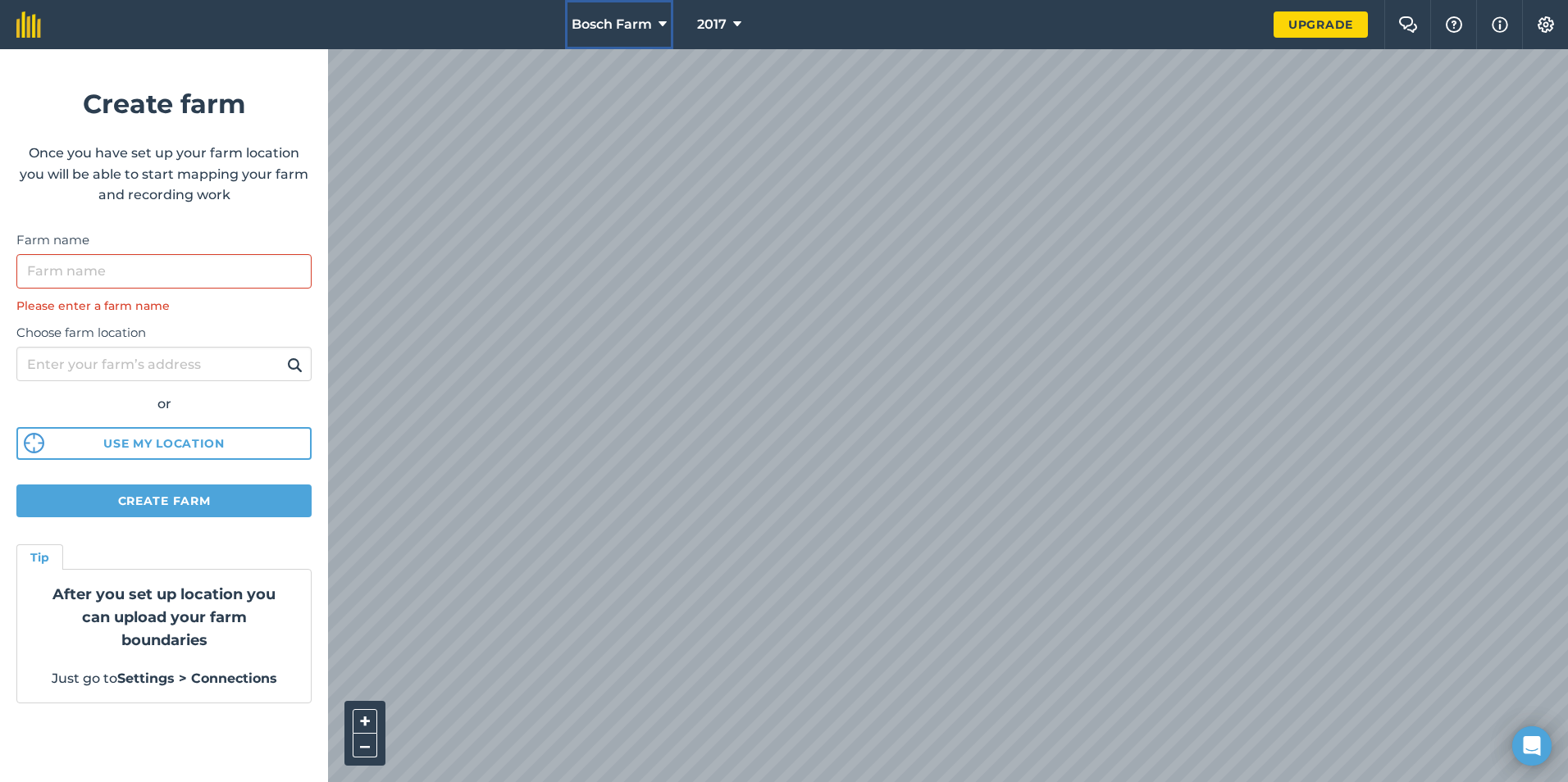
click at [664, 28] on icon at bounding box center [663, 24] width 8 height 19
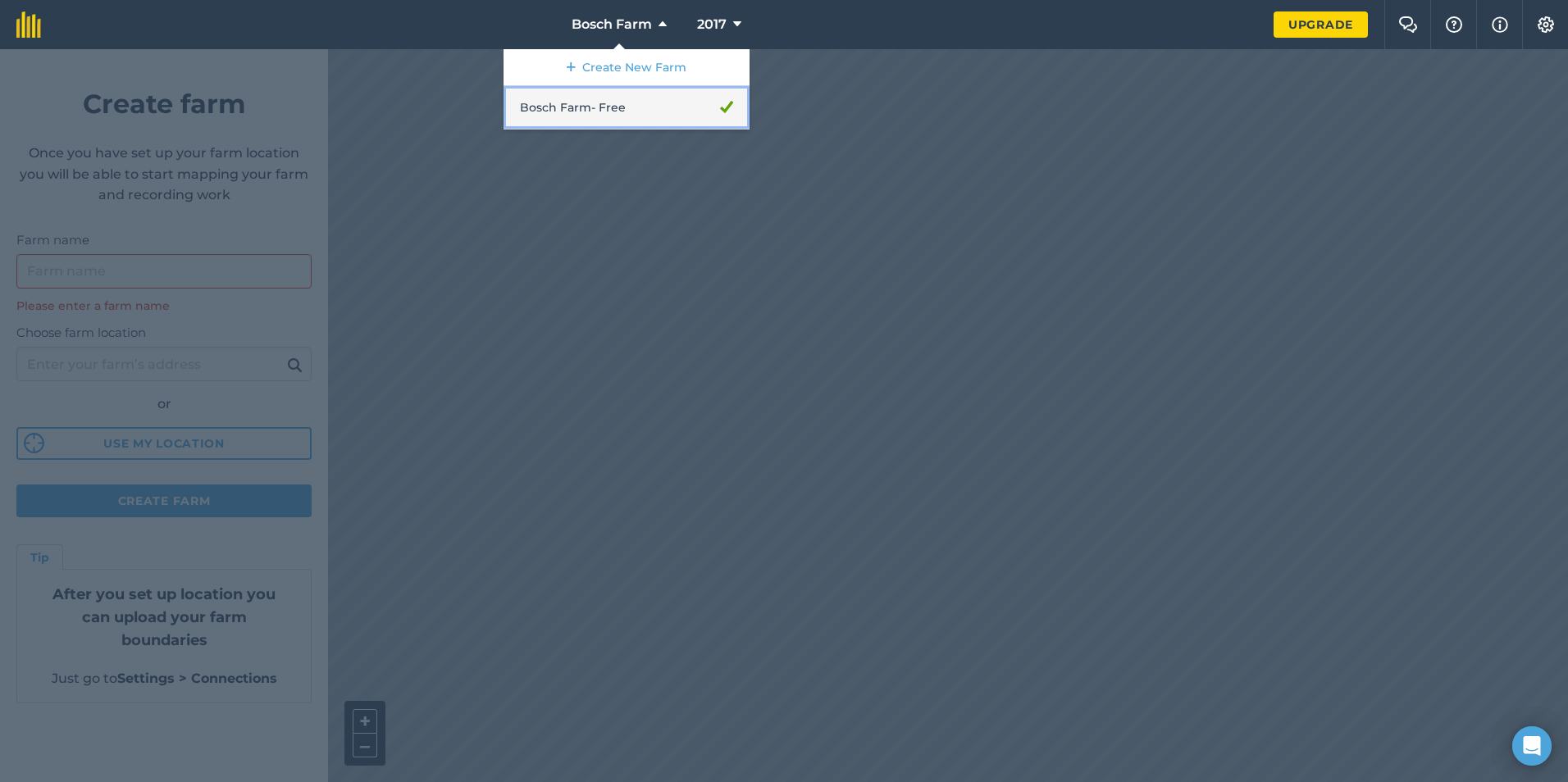
click at [629, 113] on link "Bosch Farm - Free" at bounding box center [626, 107] width 246 height 43
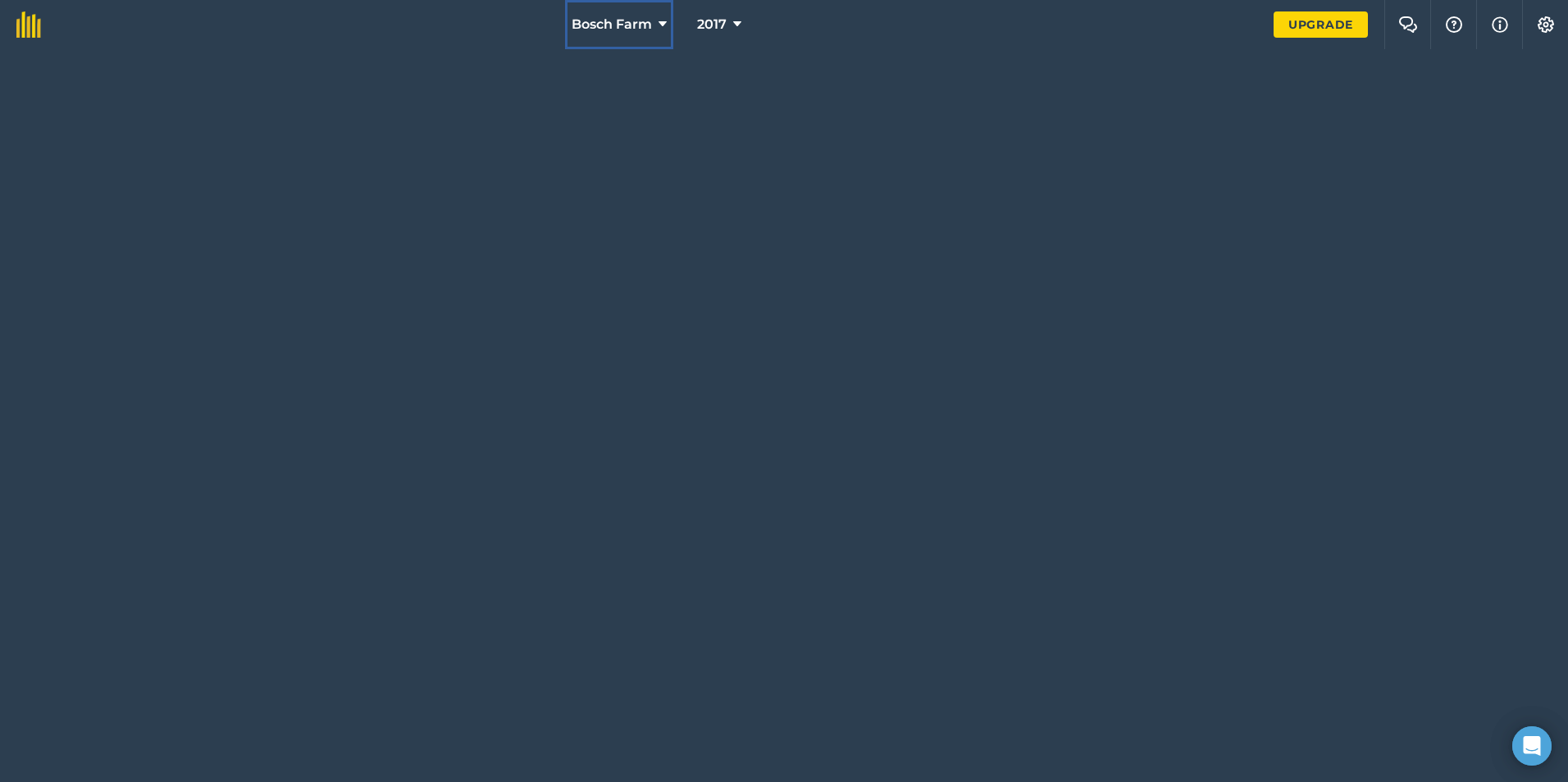
click at [657, 20] on button "Bosch Farm" at bounding box center [619, 25] width 108 height 49
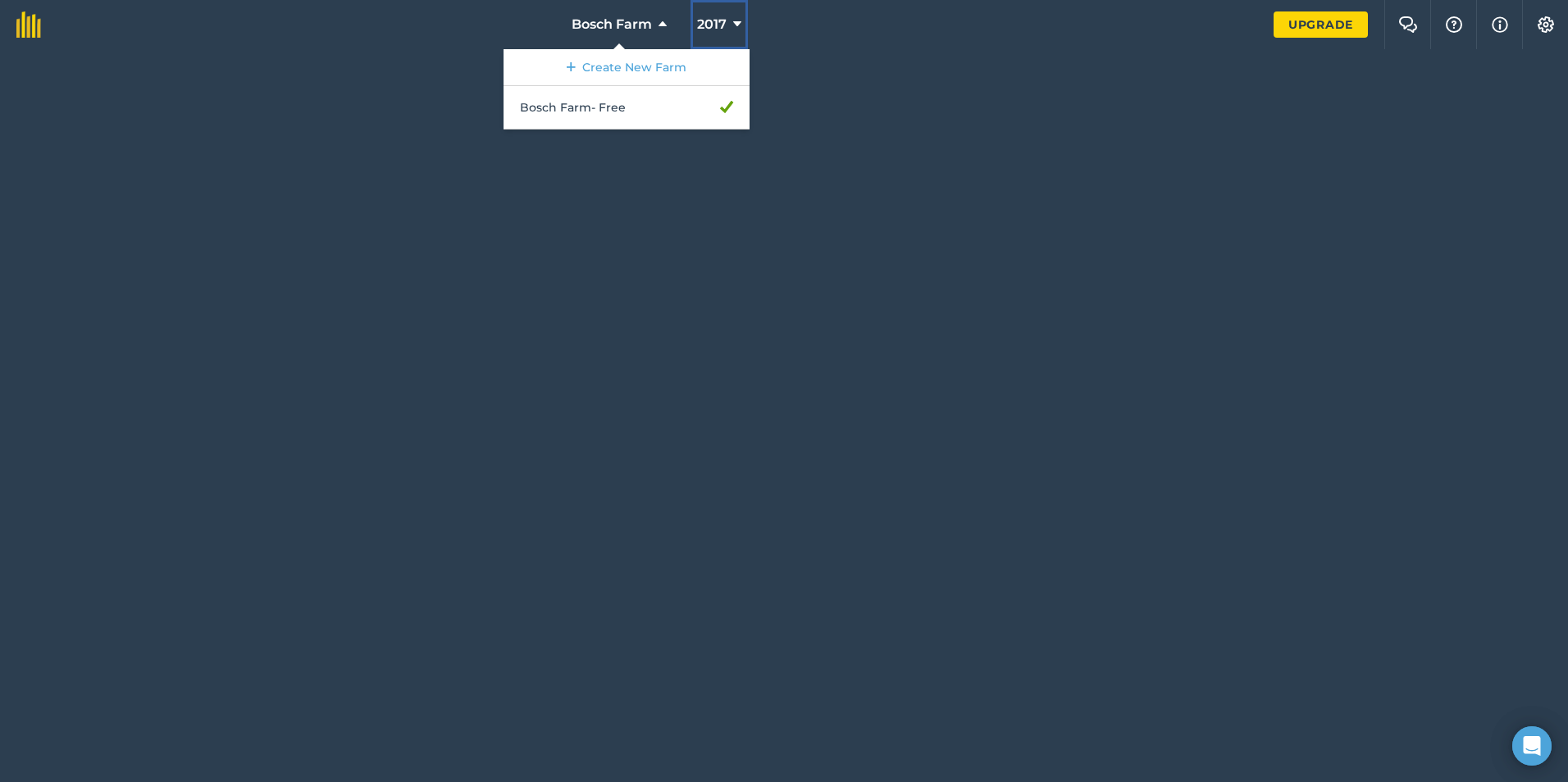
click at [721, 17] on span "2017" at bounding box center [712, 24] width 30 height 19
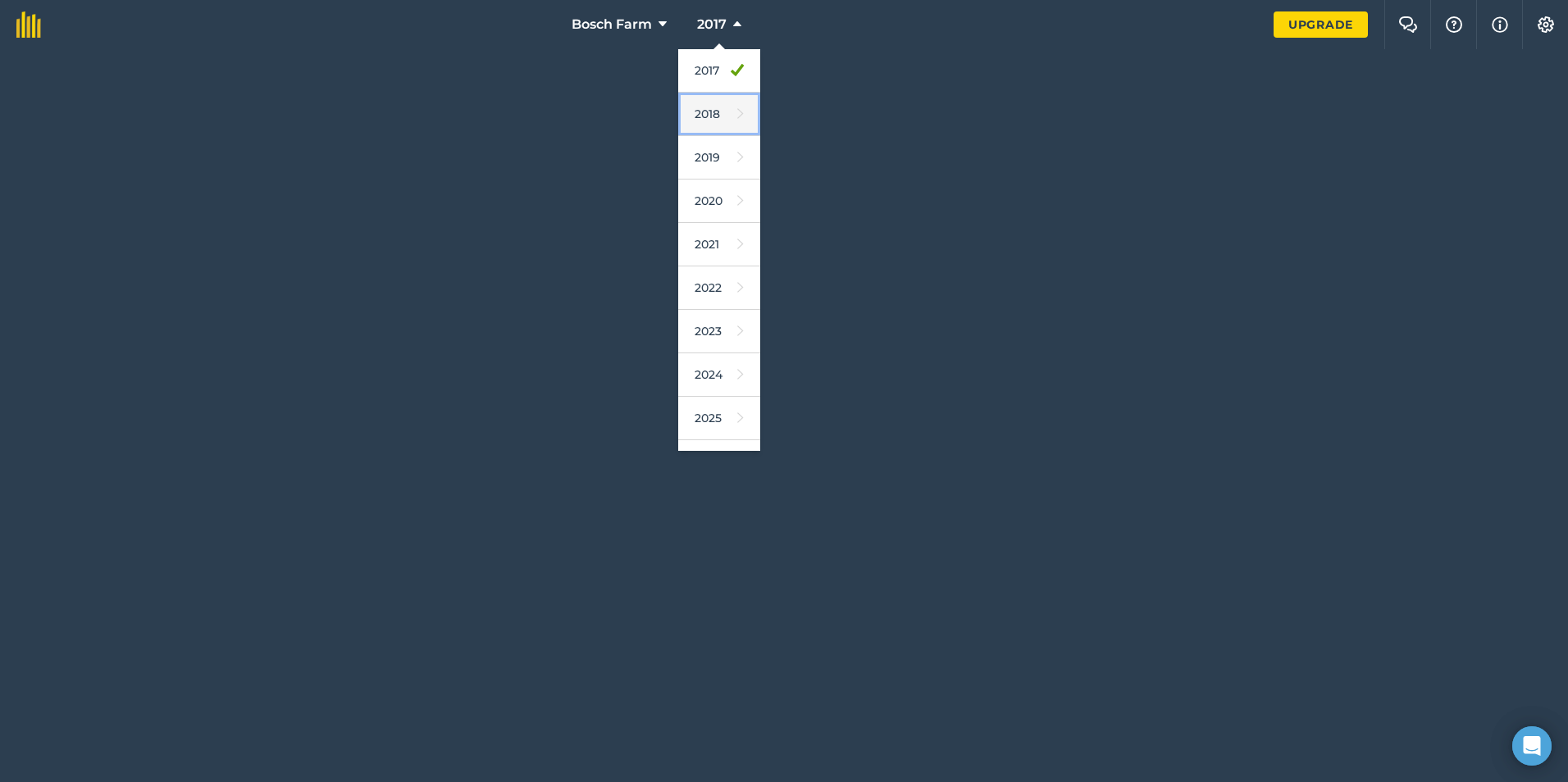
click at [701, 115] on link "2018" at bounding box center [718, 114] width 82 height 43
